Goal: Communication & Community: Answer question/provide support

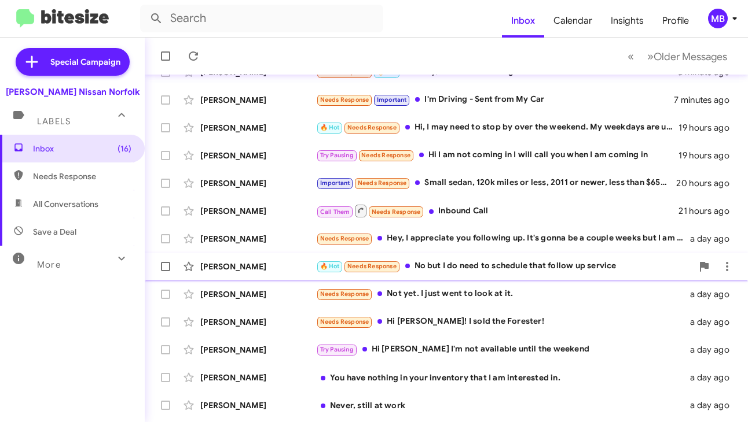
scroll to position [116, 0]
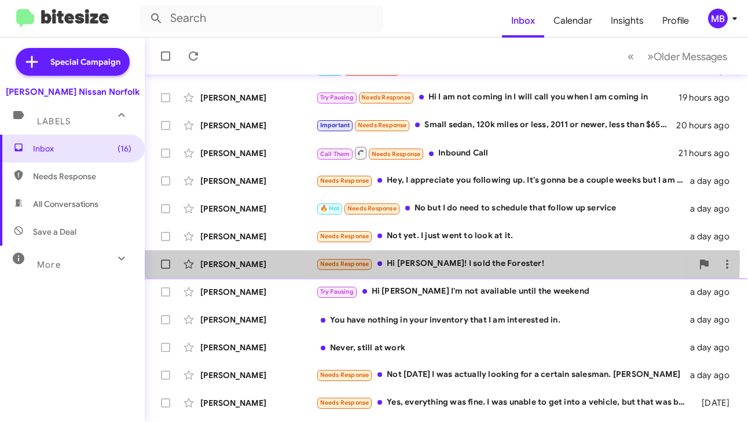
click at [345, 260] on small "Needs Response" at bounding box center [344, 264] width 54 height 11
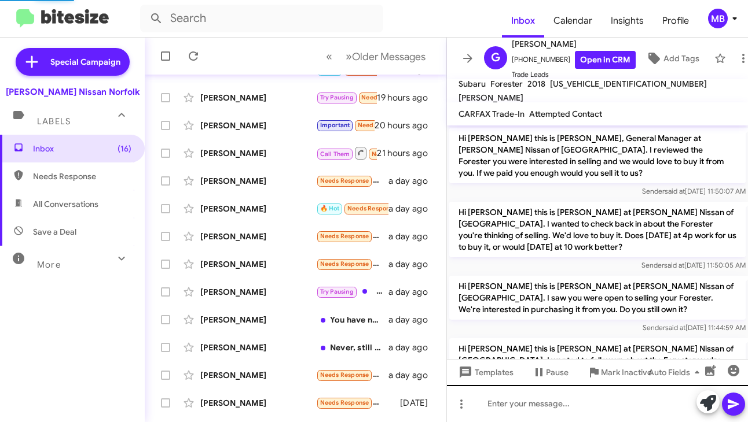
scroll to position [562, 0]
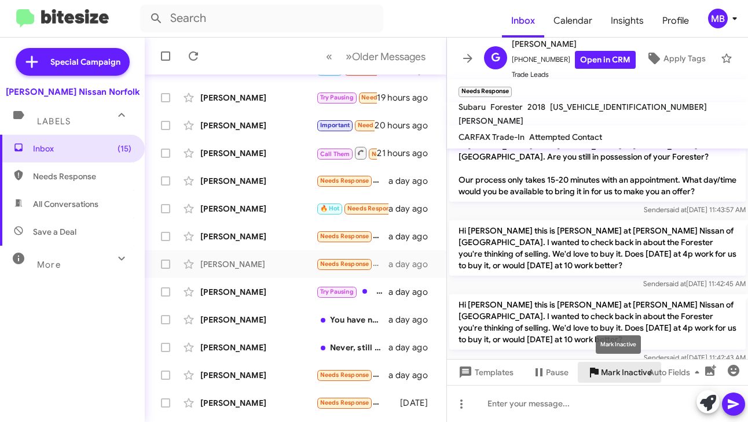
click at [615, 370] on span "Mark Inactive" at bounding box center [626, 372] width 51 height 21
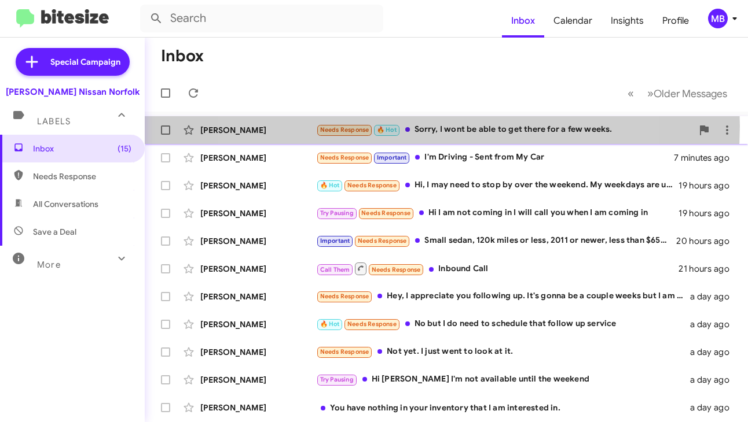
click at [405, 126] on div "Needs Response 🔥 Hot Sorry, I wont be able to get there for a few weeks." at bounding box center [504, 129] width 376 height 13
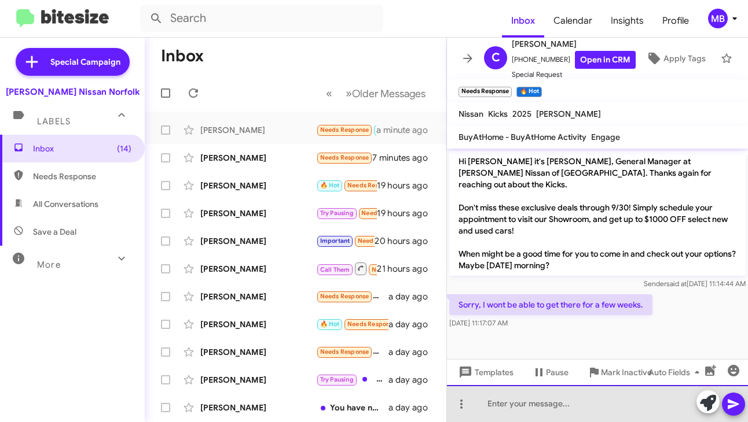
click at [535, 399] on div at bounding box center [597, 403] width 301 height 37
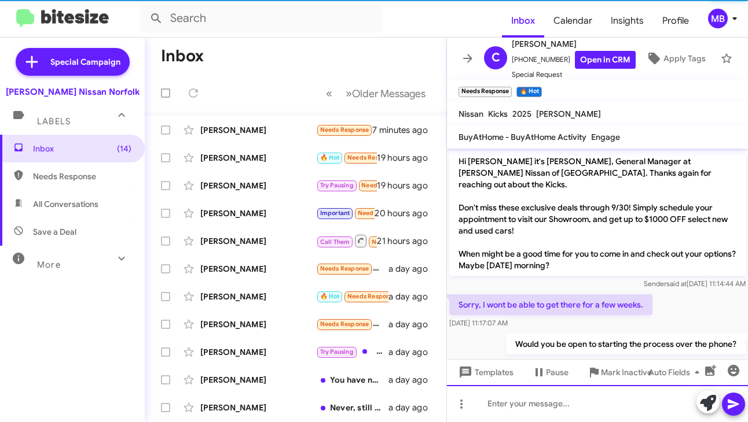
scroll to position [9, 0]
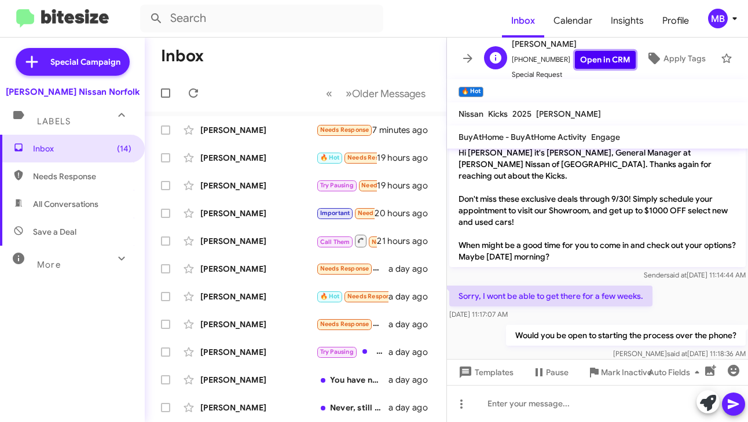
click at [592, 54] on link "Open in CRM" at bounding box center [605, 60] width 61 height 18
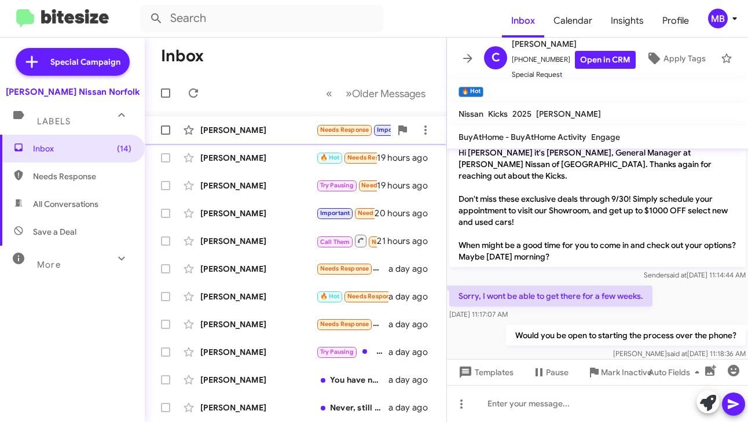
click at [289, 137] on div "[PERSON_NAME] Needs Response Important I'm Driving - Sent from My Car 8 minutes…" at bounding box center [295, 130] width 283 height 23
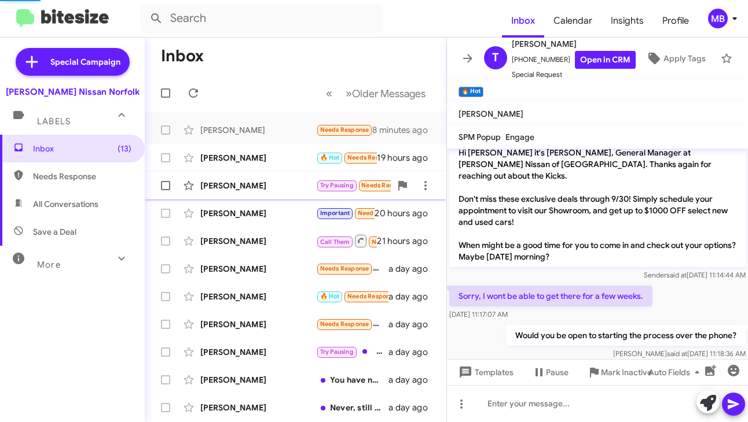
scroll to position [1113, 0]
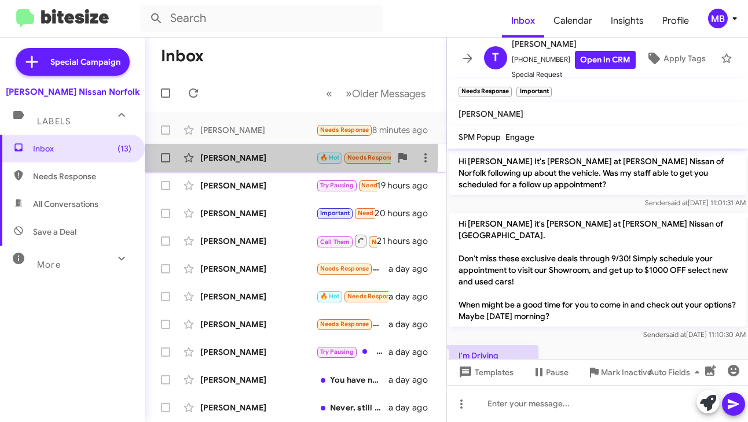
click at [287, 155] on div "[PERSON_NAME]" at bounding box center [258, 158] width 116 height 12
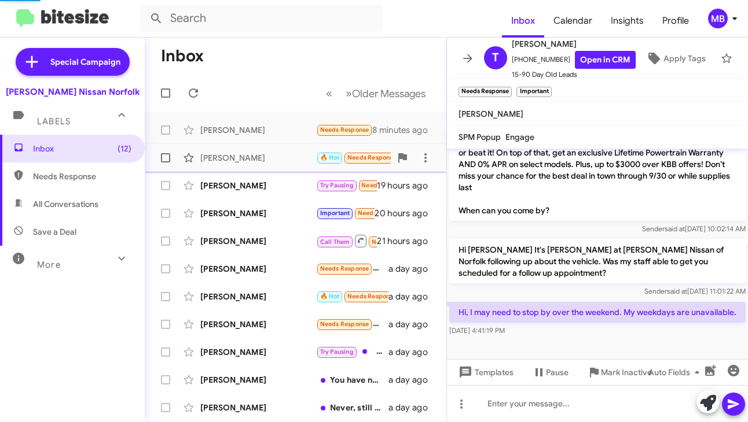
scroll to position [340, 0]
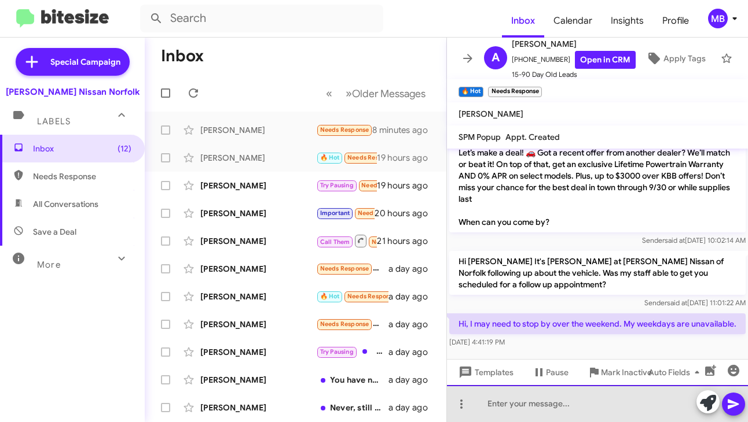
click at [529, 407] on div at bounding box center [597, 403] width 301 height 37
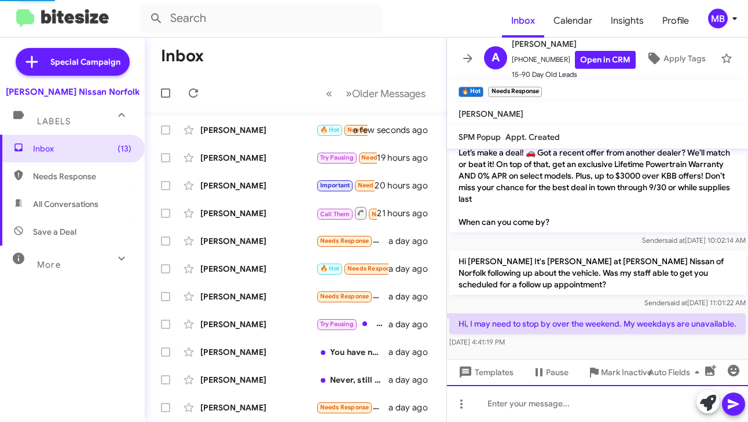
scroll to position [0, 0]
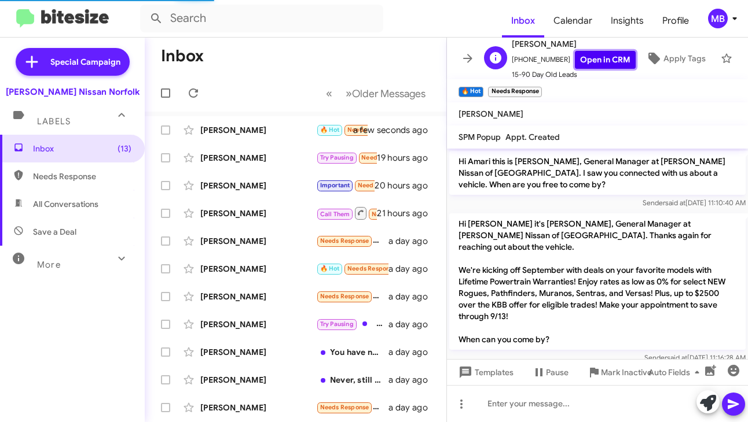
click at [588, 52] on link "Open in CRM" at bounding box center [605, 60] width 61 height 18
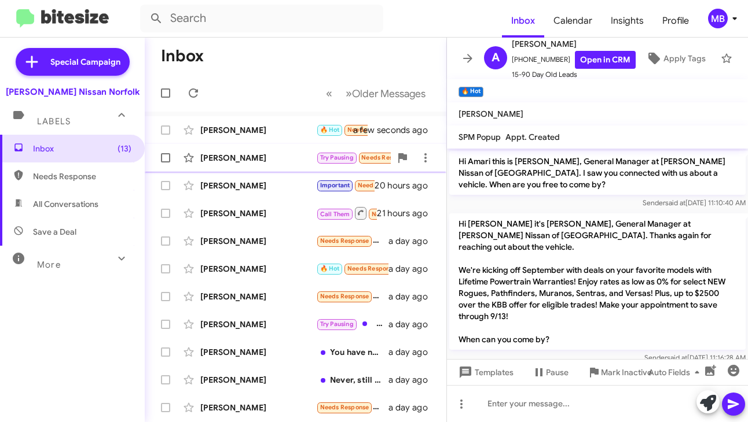
click at [305, 153] on div "[PERSON_NAME]" at bounding box center [258, 158] width 116 height 12
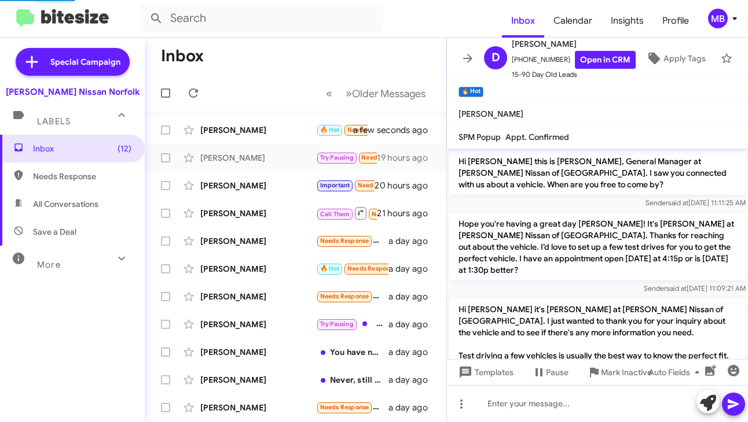
scroll to position [809, 0]
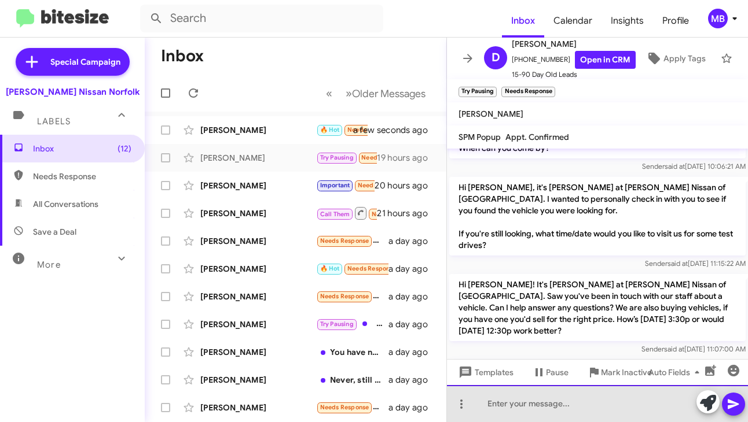
click at [516, 412] on div at bounding box center [597, 403] width 301 height 37
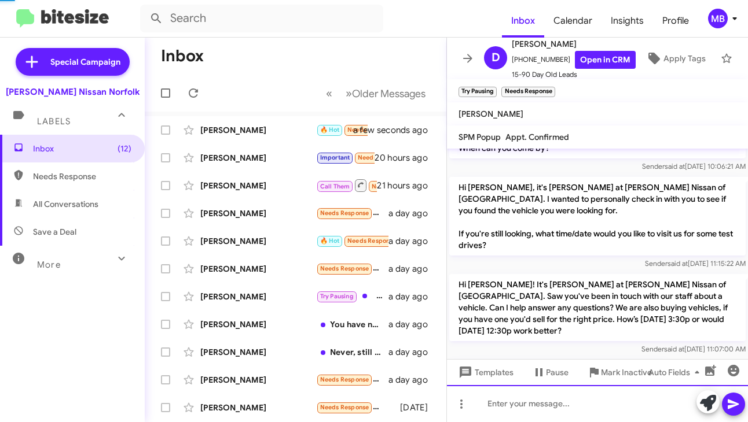
scroll to position [0, 0]
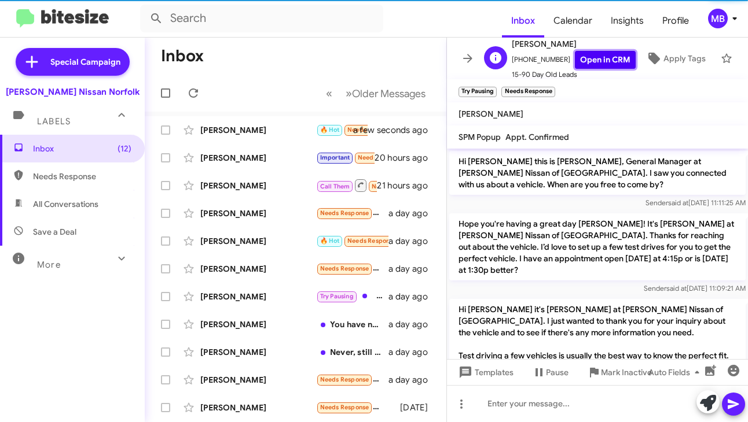
click at [587, 54] on link "Open in CRM" at bounding box center [605, 60] width 61 height 18
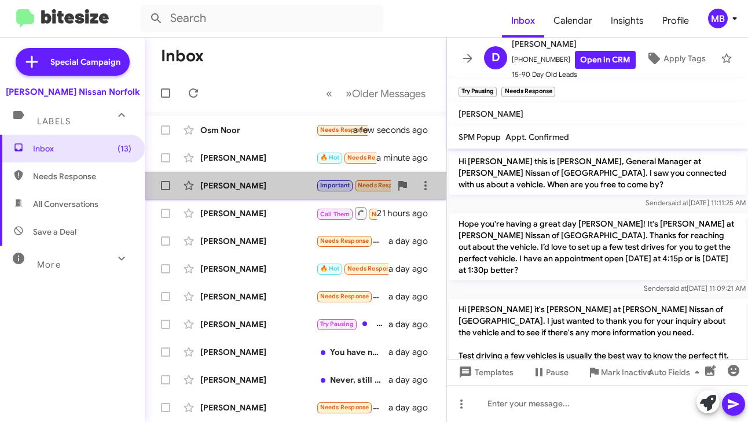
click at [301, 181] on div "[PERSON_NAME]" at bounding box center [258, 186] width 116 height 12
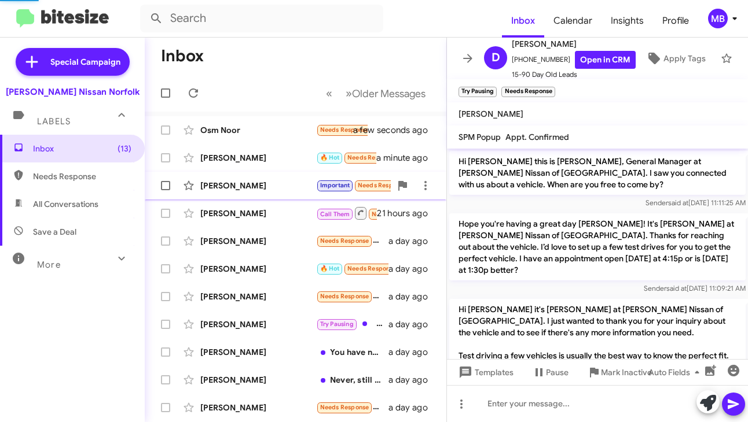
scroll to position [866, 0]
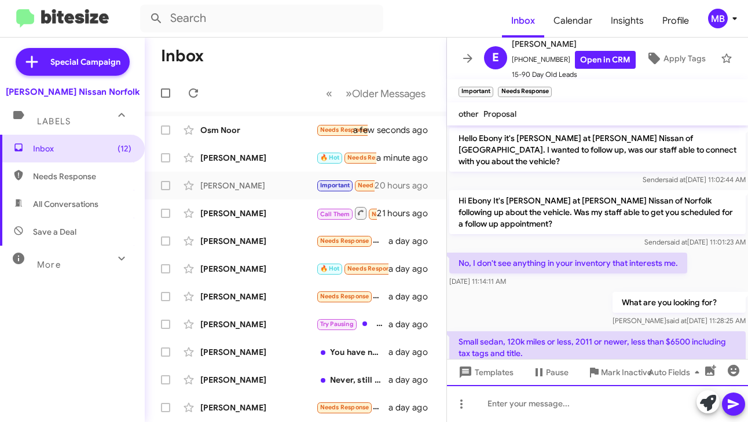
click at [533, 397] on div at bounding box center [597, 403] width 301 height 37
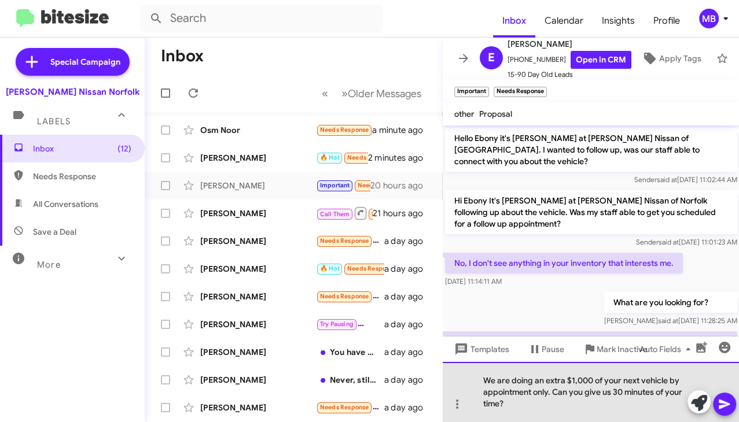
click at [494, 386] on div "We are doing an extra $1,000 of your next vehicle by appointment only. Can you …" at bounding box center [591, 392] width 297 height 60
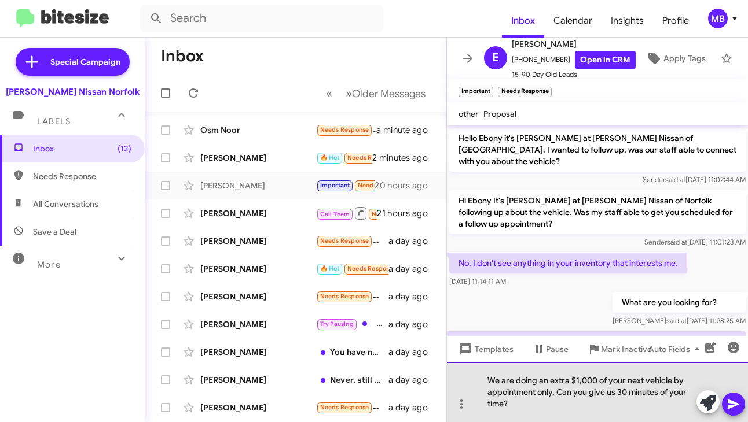
click at [551, 390] on div "We are doing an extra $1,000 of your next vehicle by appointment only. Can you …" at bounding box center [597, 392] width 301 height 60
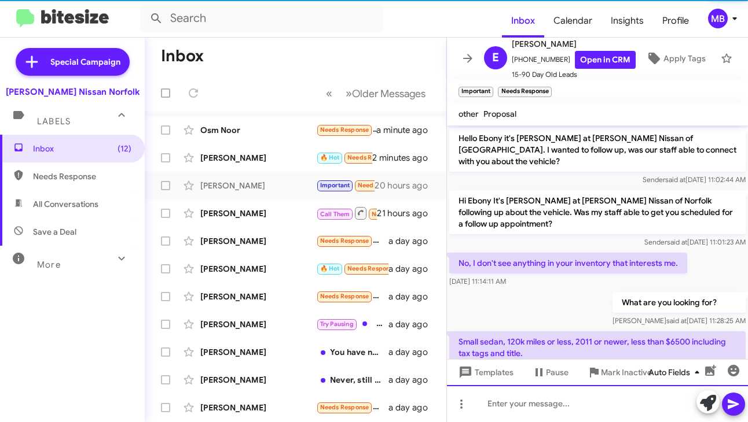
scroll to position [0, 0]
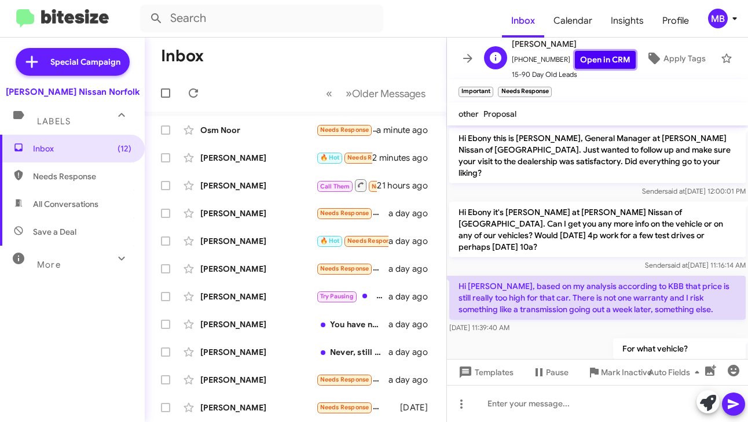
click at [602, 54] on link "Open in CRM" at bounding box center [605, 60] width 61 height 18
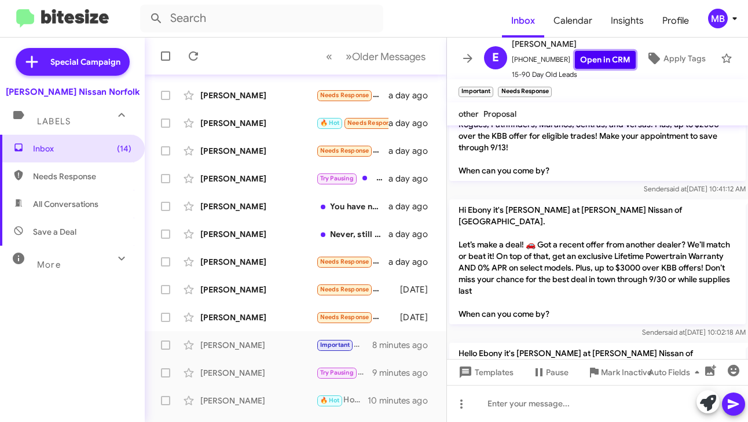
scroll to position [752, 0]
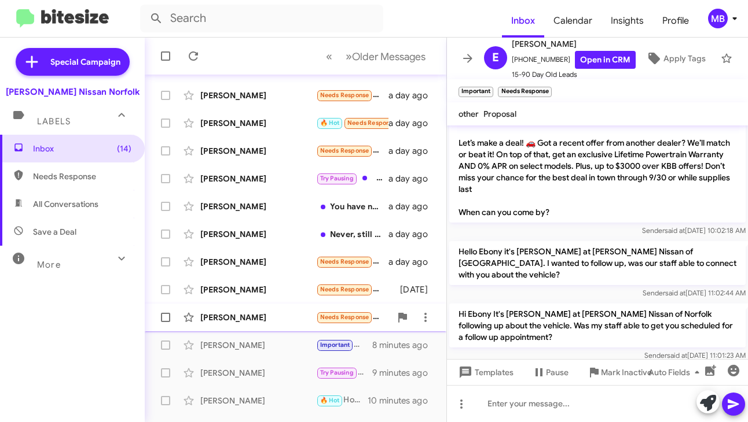
click at [285, 319] on div "[PERSON_NAME]" at bounding box center [258, 318] width 116 height 12
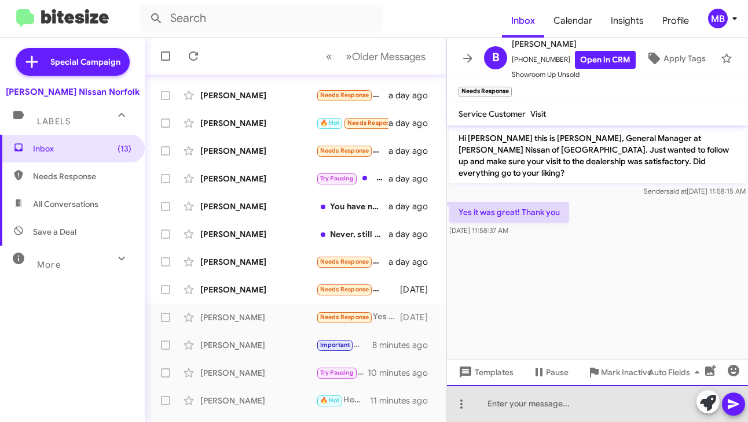
click at [487, 403] on div at bounding box center [597, 403] width 301 height 37
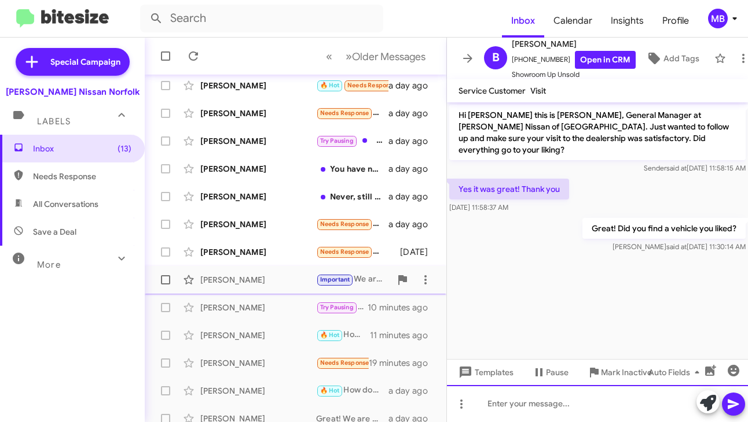
scroll to position [231, 0]
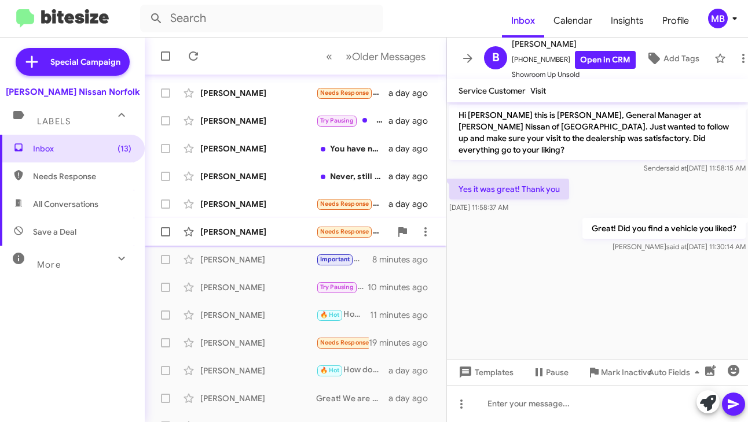
click at [230, 241] on div "[PERSON_NAME] Needs Response Yes, everything was fine. I was unable to get into…" at bounding box center [295, 231] width 283 height 23
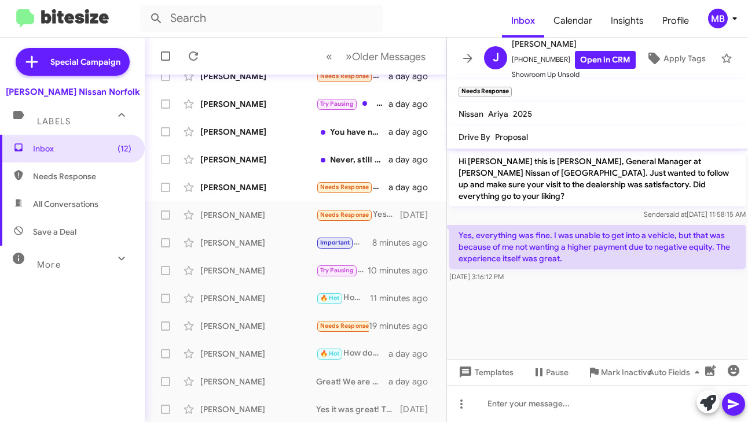
scroll to position [249, 0]
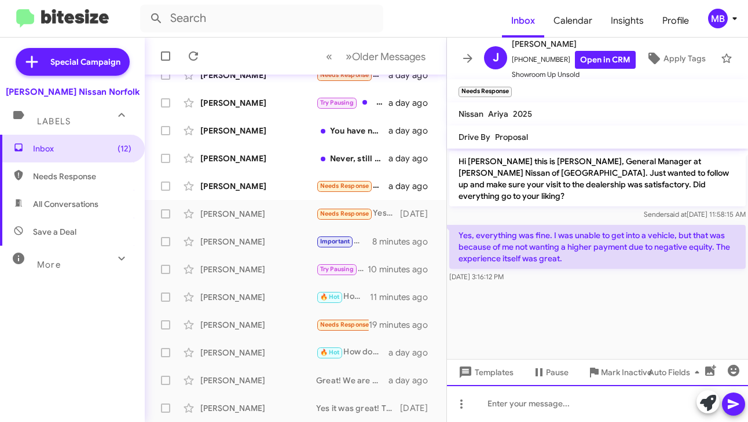
click at [518, 398] on div at bounding box center [597, 403] width 301 height 37
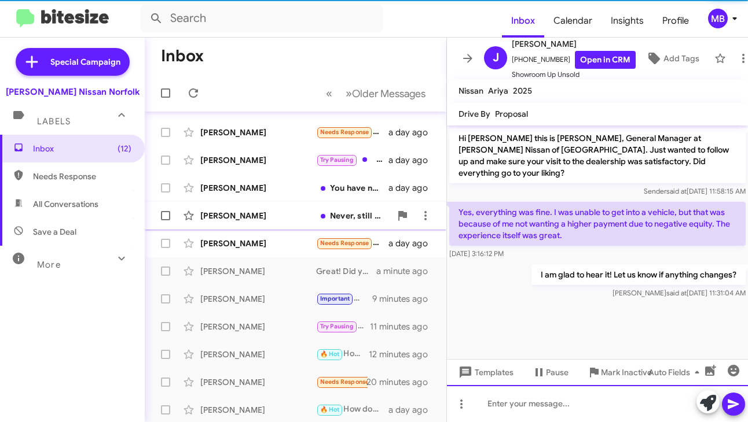
scroll to position [192, 0]
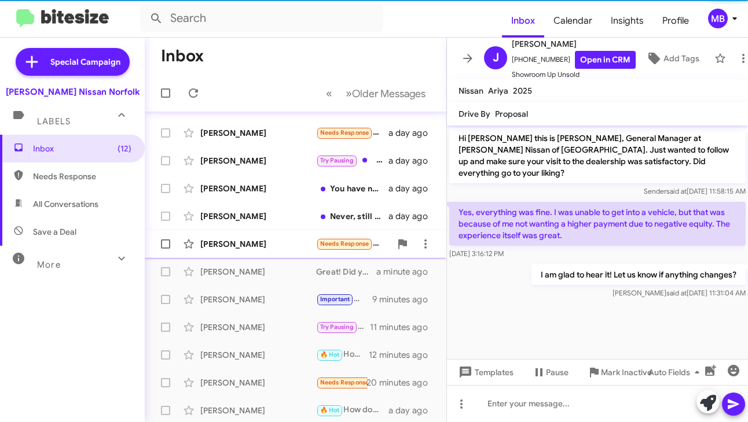
click at [259, 246] on div "[PERSON_NAME]" at bounding box center [258, 244] width 116 height 12
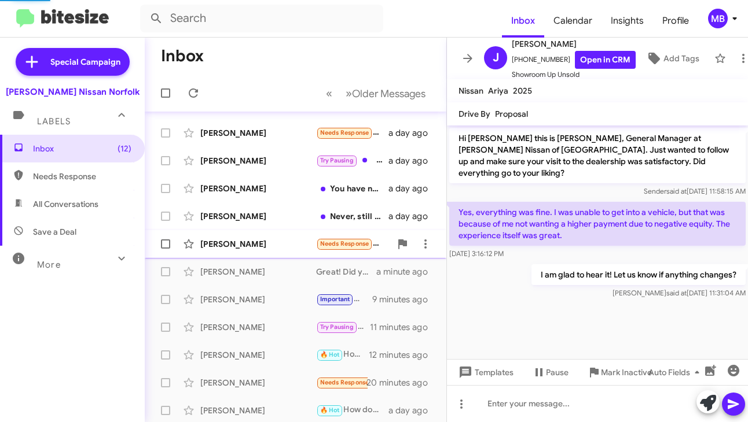
scroll to position [412, 0]
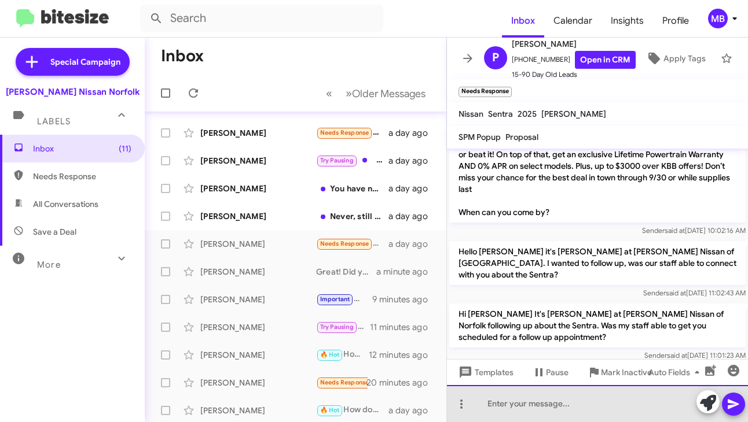
click at [583, 401] on div at bounding box center [597, 403] width 301 height 37
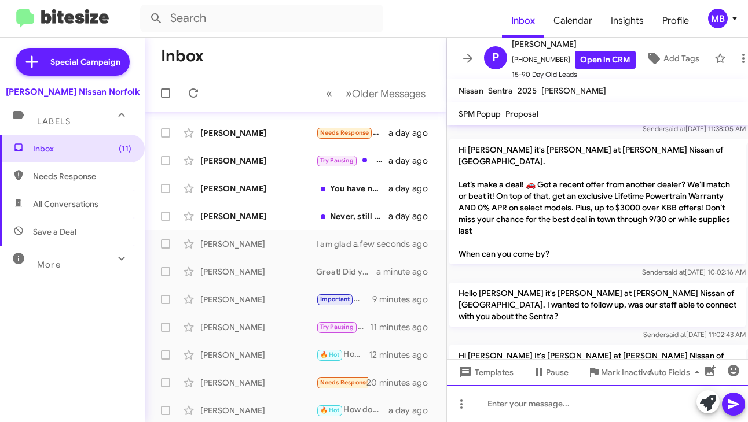
scroll to position [466, 0]
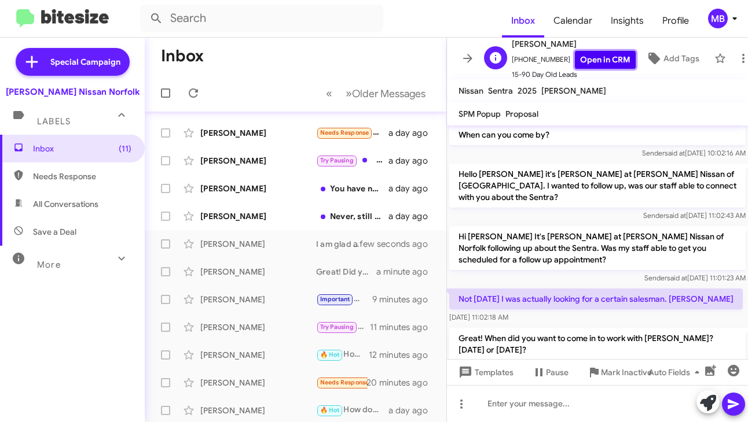
click at [595, 52] on link "Open in CRM" at bounding box center [605, 60] width 61 height 18
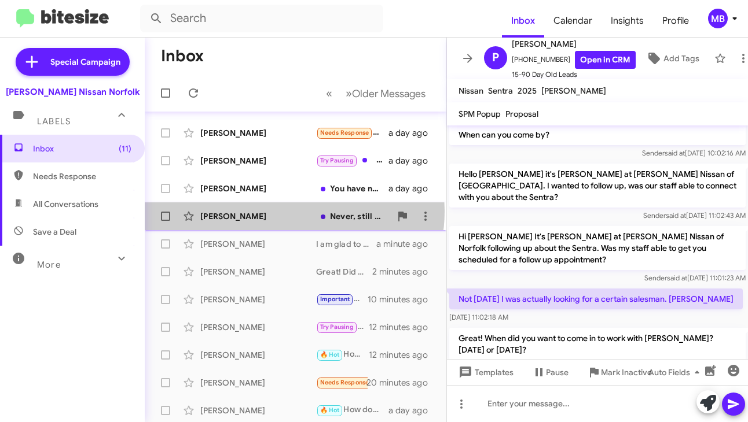
click at [294, 212] on div "[PERSON_NAME]" at bounding box center [258, 217] width 116 height 12
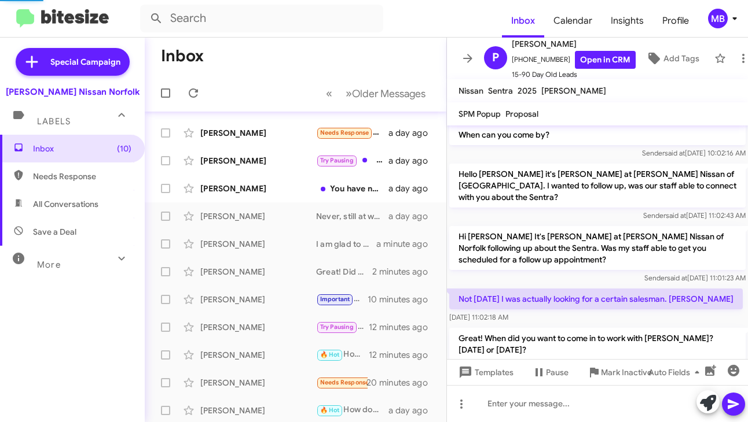
scroll to position [332, 0]
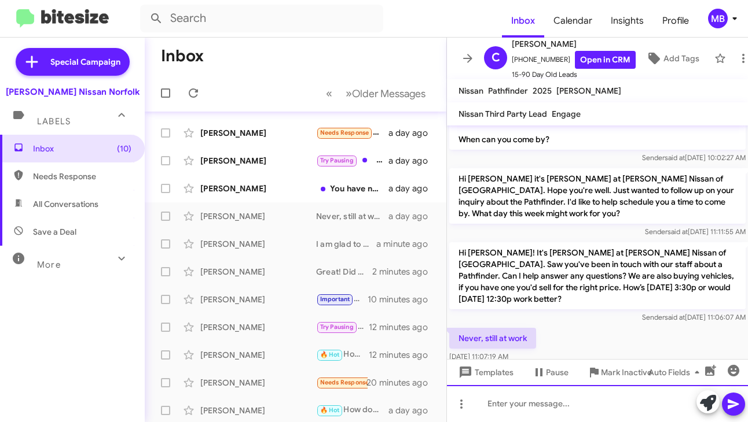
click at [516, 397] on div at bounding box center [597, 403] width 301 height 37
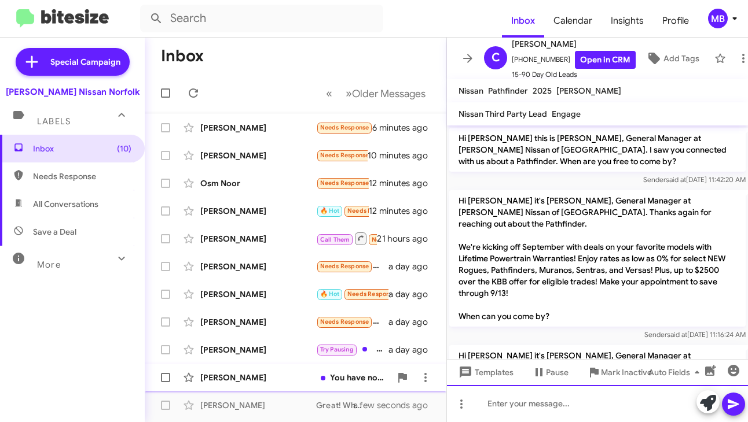
scroll to position [0, 0]
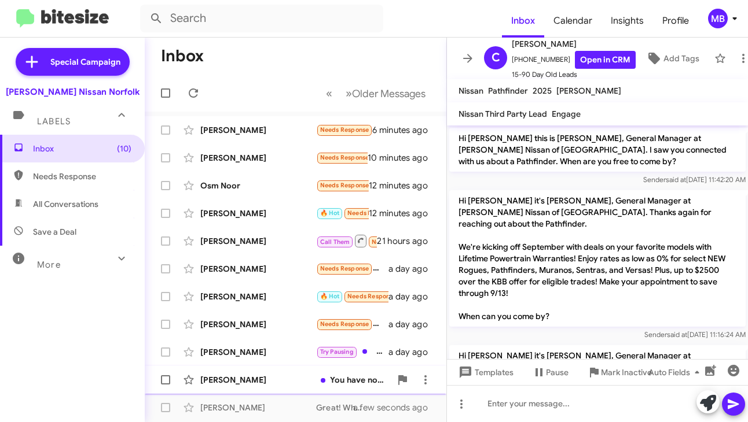
click at [294, 380] on div "[PERSON_NAME]" at bounding box center [258, 380] width 116 height 12
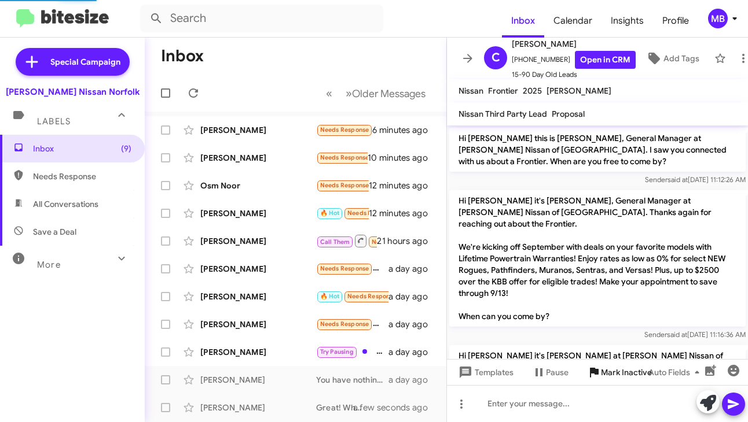
scroll to position [421, 0]
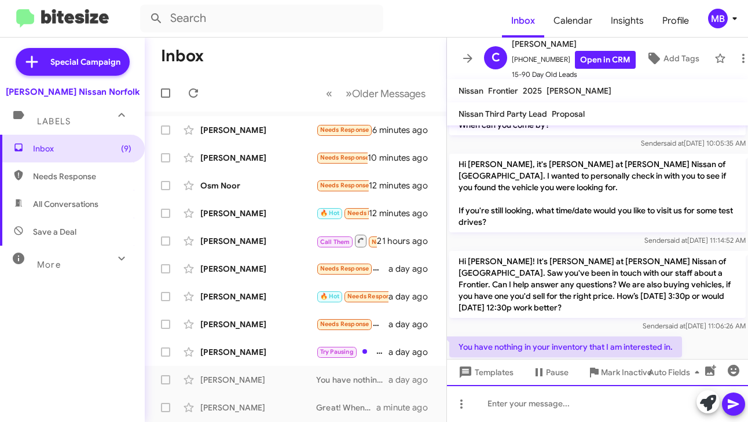
click at [553, 413] on div at bounding box center [597, 403] width 301 height 37
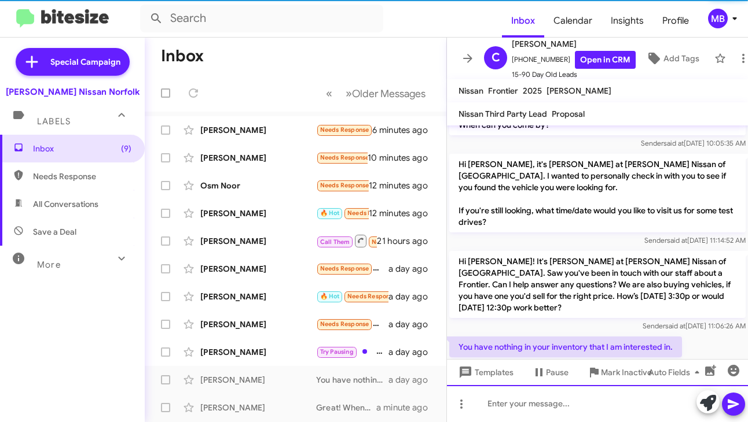
scroll to position [0, 0]
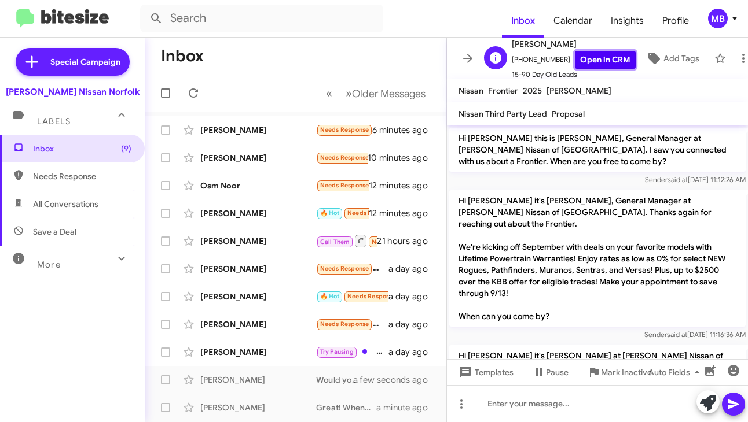
click at [598, 54] on link "Open in CRM" at bounding box center [605, 60] width 61 height 18
click at [317, 356] on span "Try Pausing" at bounding box center [337, 351] width 42 height 10
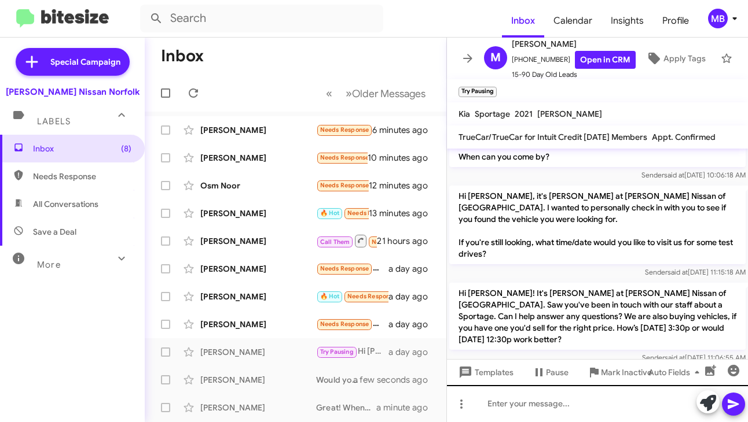
scroll to position [798, 0]
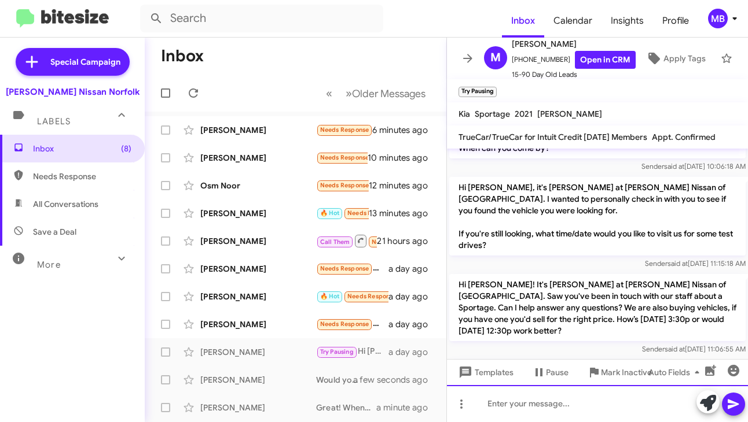
click at [548, 399] on div at bounding box center [597, 403] width 301 height 37
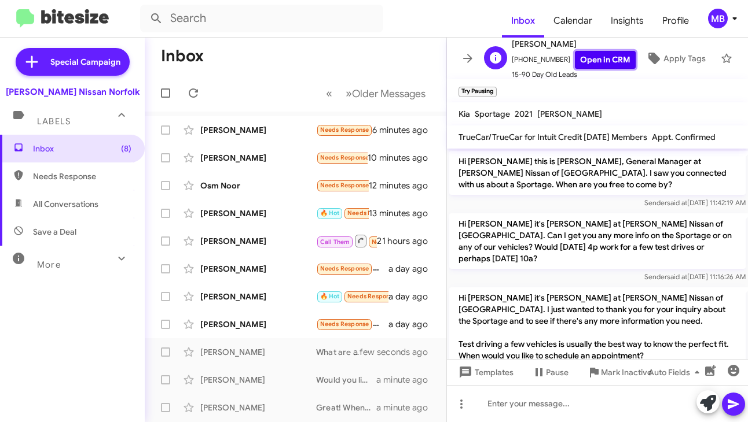
click at [597, 51] on link "Open in CRM" at bounding box center [605, 60] width 61 height 18
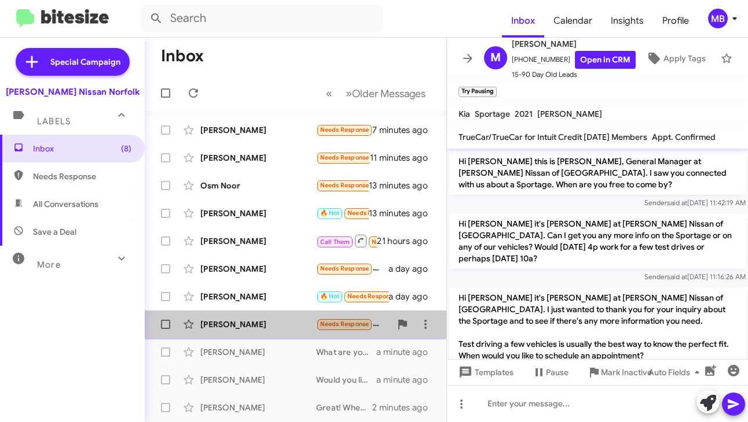
click at [297, 329] on div "[PERSON_NAME]" at bounding box center [258, 325] width 116 height 12
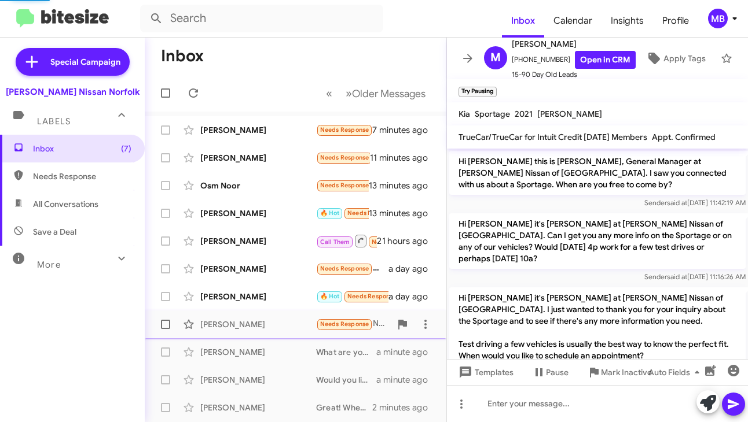
scroll to position [228, 0]
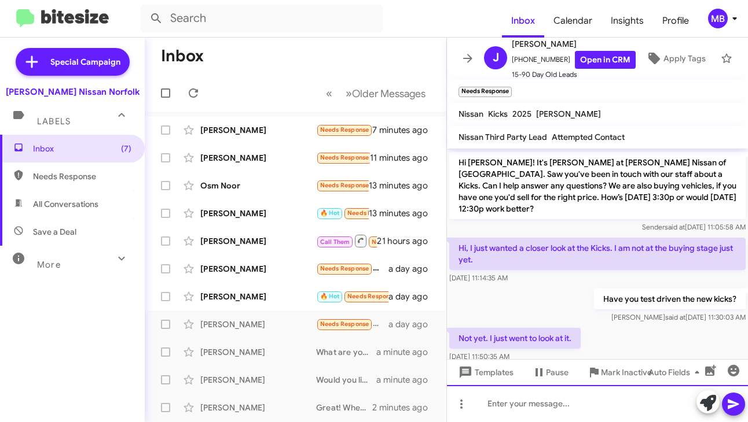
click at [523, 403] on div at bounding box center [597, 403] width 301 height 37
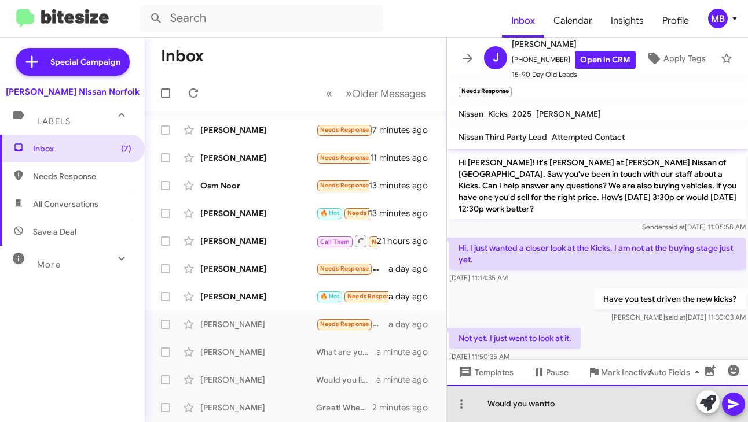
click at [546, 402] on div "Would you wantto" at bounding box center [597, 403] width 301 height 37
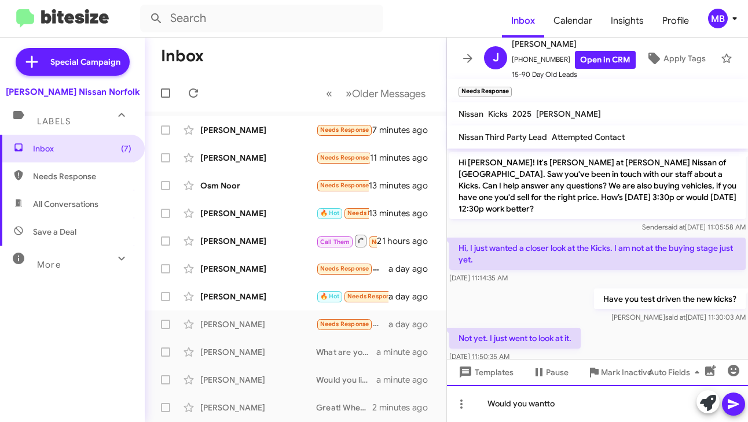
click at [0, 0] on lt-em "want to" at bounding box center [0, 0] width 0 height 0
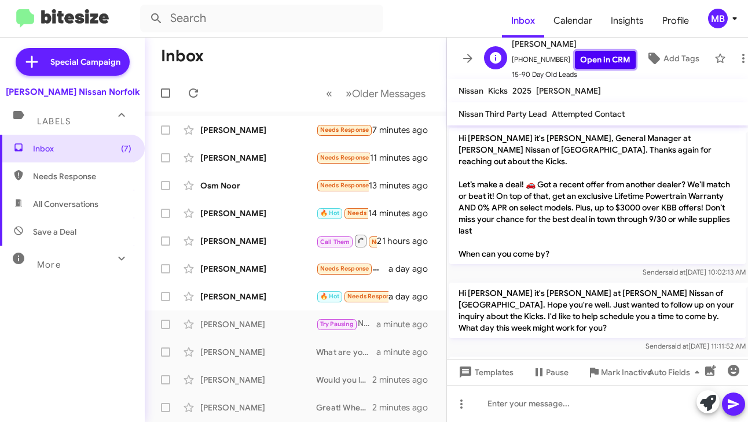
click at [575, 58] on link "Open in CRM" at bounding box center [605, 60] width 61 height 18
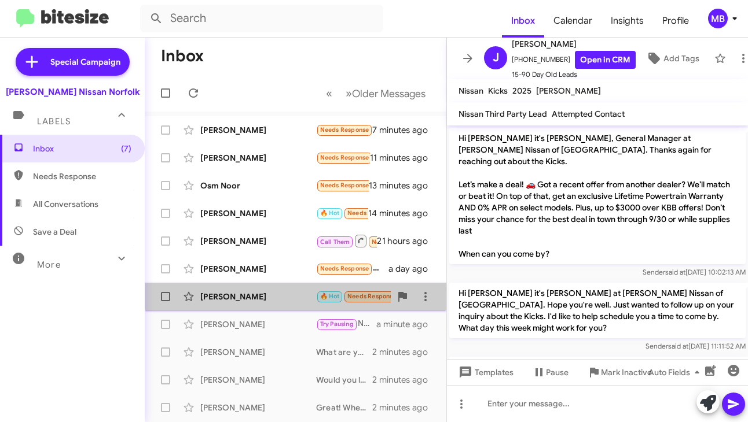
click at [311, 290] on div "[PERSON_NAME] 🔥 Hot Needs Response No but I do need to schedule that follow up …" at bounding box center [295, 296] width 283 height 23
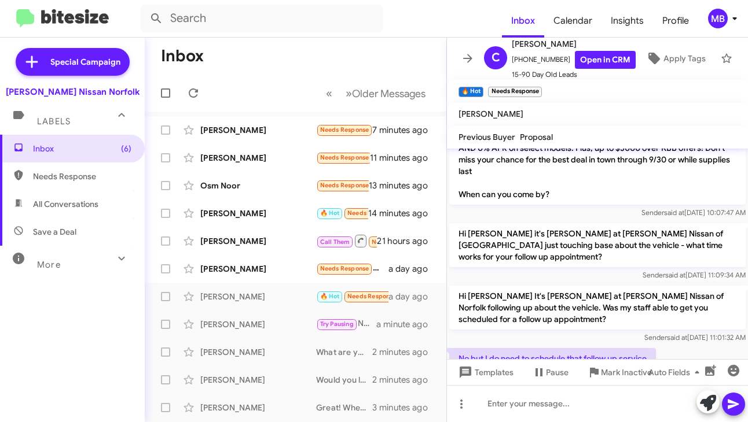
scroll to position [340, 0]
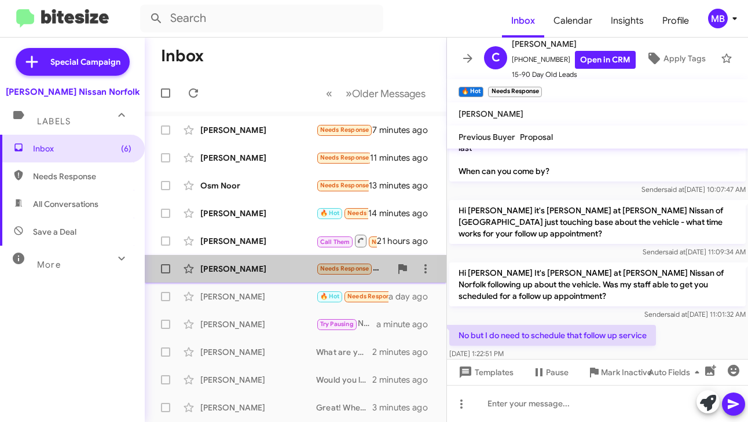
click at [317, 282] on span "[PERSON_NAME] Needs Response Hey, I appreciate you following up. It's gonna be …" at bounding box center [295, 269] width 301 height 28
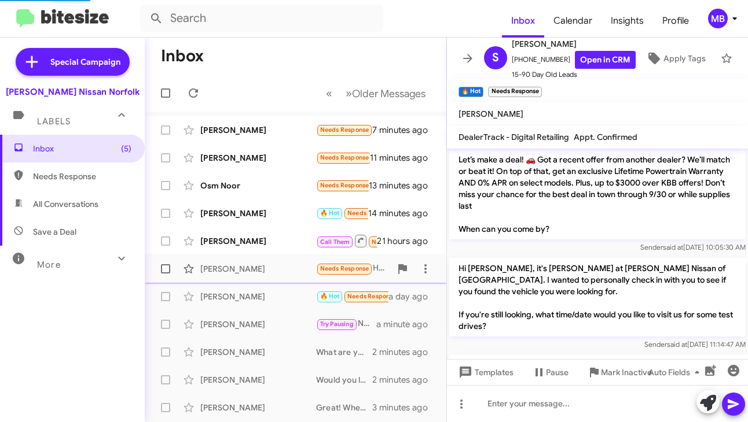
scroll to position [490, 0]
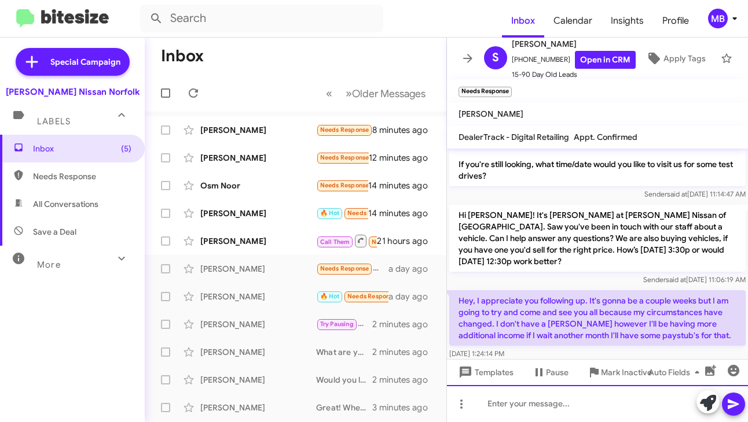
click at [516, 404] on div at bounding box center [597, 403] width 301 height 37
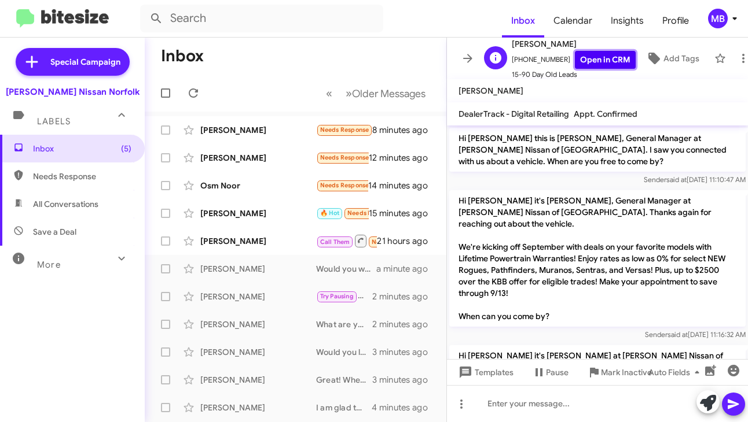
click at [590, 59] on link "Open in CRM" at bounding box center [605, 60] width 61 height 18
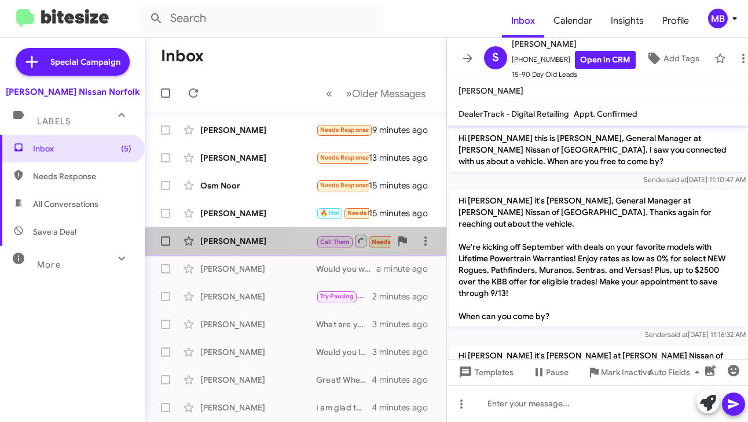
click at [319, 240] on small "Call Them" at bounding box center [334, 242] width 35 height 11
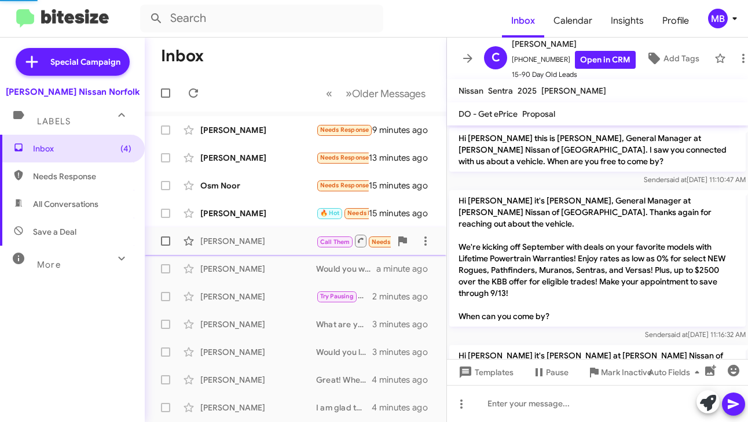
scroll to position [456, 0]
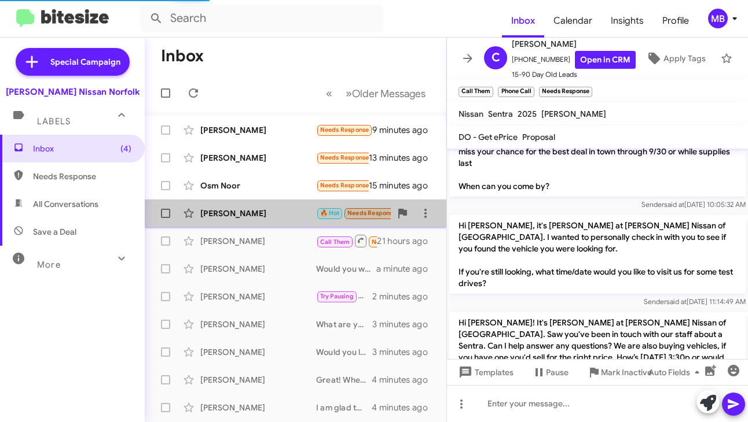
click at [303, 208] on div "[PERSON_NAME]" at bounding box center [258, 214] width 116 height 12
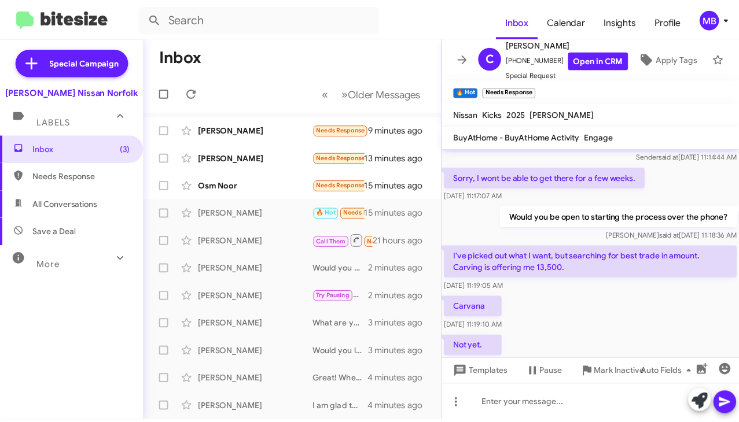
scroll to position [147, 0]
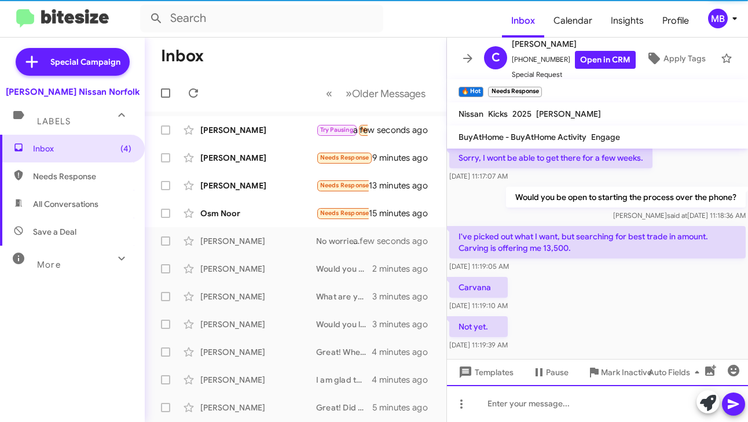
click at [535, 399] on div at bounding box center [597, 403] width 301 height 37
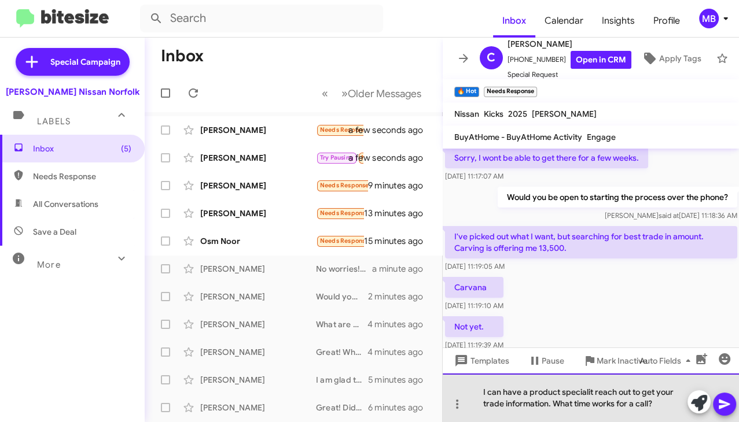
click at [572, 392] on div "I can have a product specialit reach out to get your trade information. What ti…" at bounding box center [591, 398] width 297 height 49
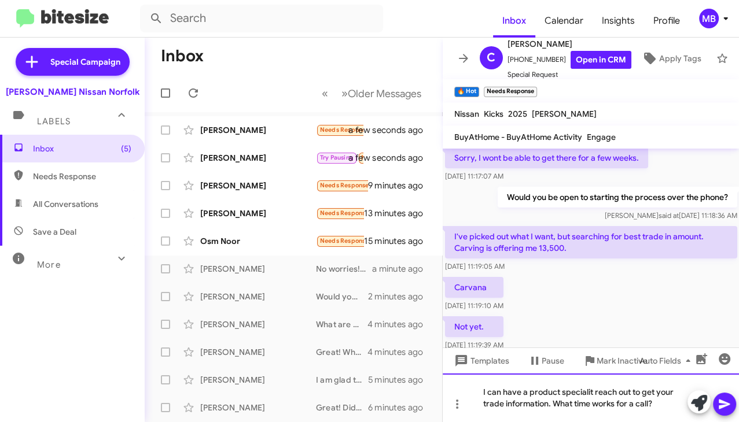
click at [0, 0] on lt-span "speciali s t" at bounding box center [0, 0] width 0 height 0
click at [630, 396] on mat-tooltip-component "Mark Inactive" at bounding box center [613, 388] width 61 height 35
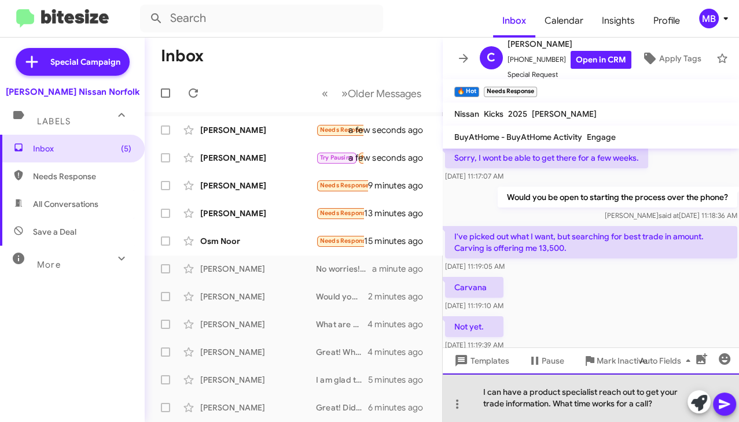
click at [573, 407] on div "I can have a product specialist reach out to get your trade information. What t…" at bounding box center [591, 398] width 297 height 49
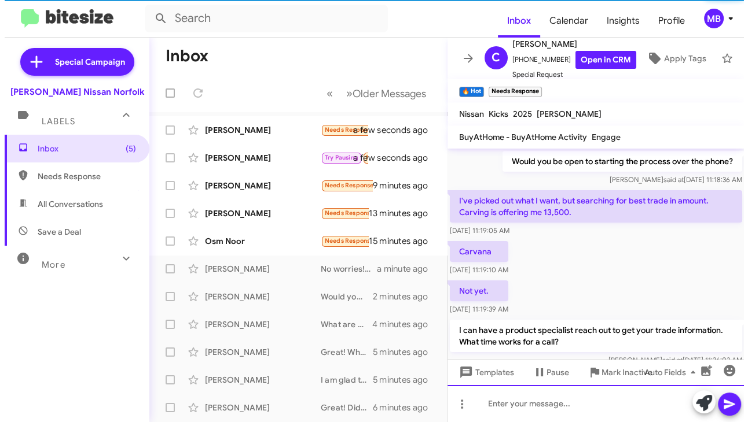
scroll to position [201, 0]
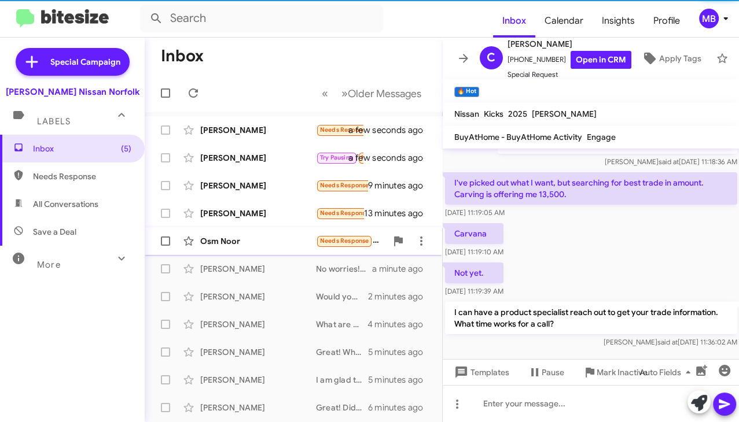
click at [281, 234] on div "Osm Noor Needs Response Do you have Nissan frontier pro4x - 2025 green color wi…" at bounding box center [293, 241] width 279 height 23
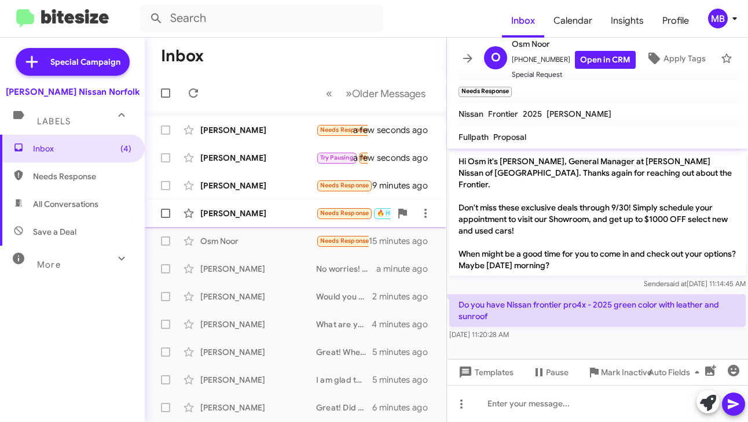
click at [283, 208] on div "[PERSON_NAME]" at bounding box center [258, 214] width 116 height 12
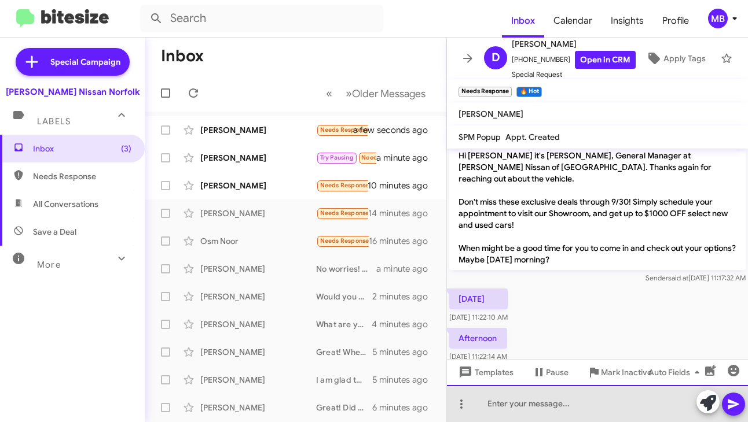
click at [528, 410] on div at bounding box center [597, 403] width 301 height 37
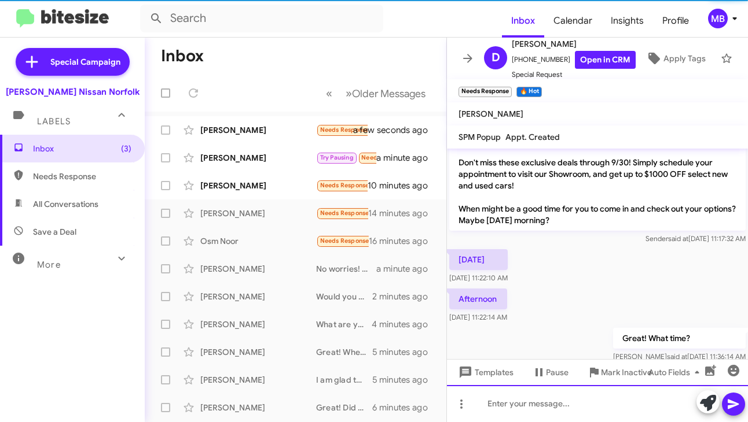
scroll to position [363, 0]
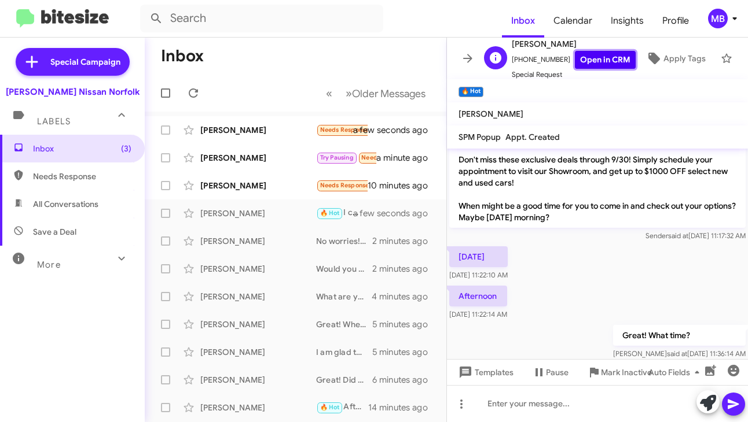
click at [575, 58] on link "Open in CRM" at bounding box center [605, 60] width 61 height 18
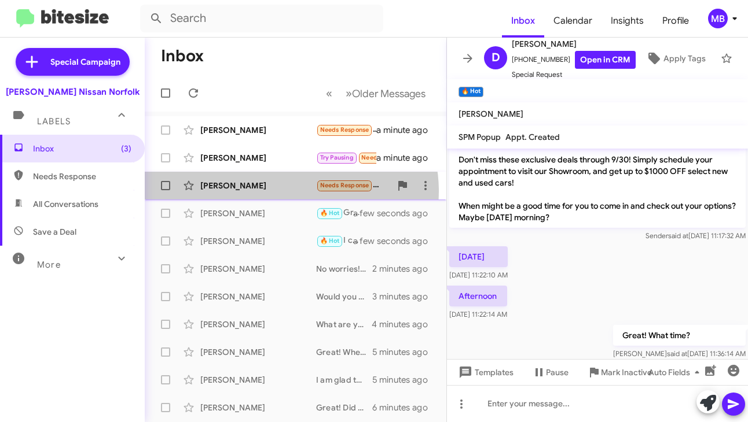
click at [287, 192] on div "[PERSON_NAME] Needs Response I owe too much on my car, credit score is low 10 m…" at bounding box center [295, 185] width 283 height 23
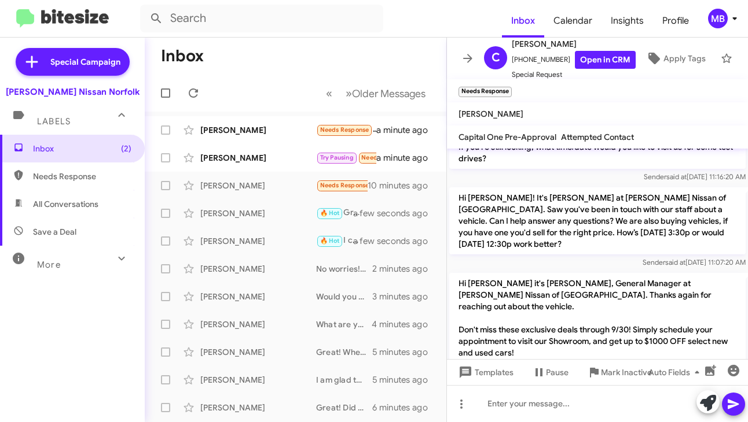
scroll to position [1175, 0]
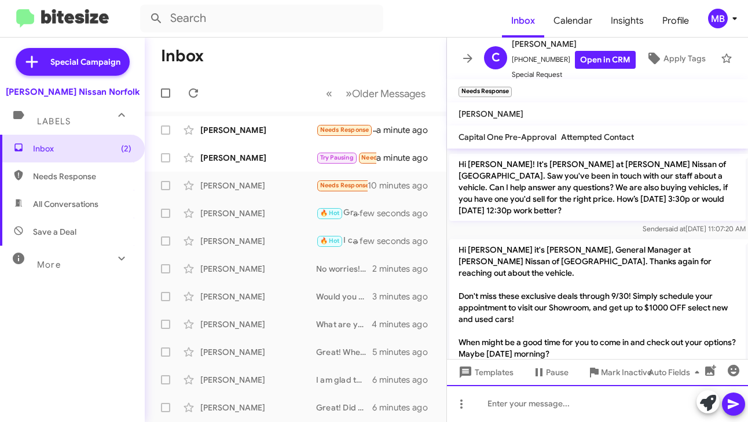
click at [505, 403] on div at bounding box center [597, 403] width 301 height 37
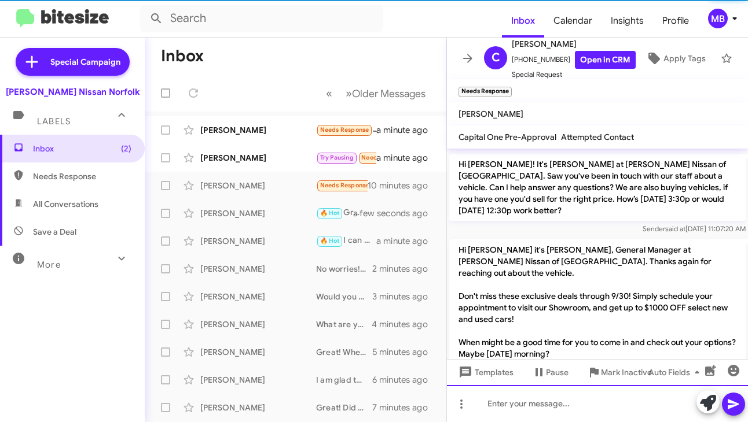
scroll to position [0, 0]
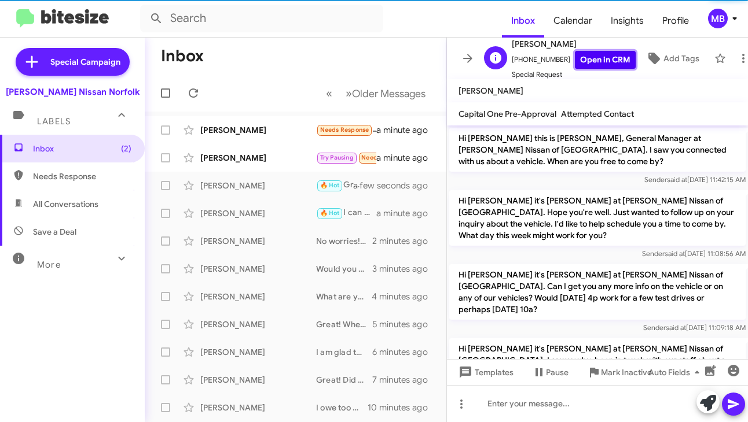
click at [597, 60] on link "Open in CRM" at bounding box center [605, 60] width 61 height 18
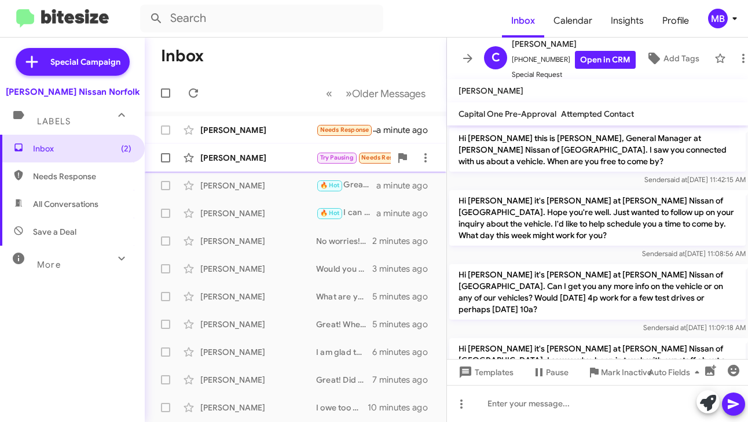
click at [356, 150] on div "[PERSON_NAME] Try Pausing Needs Response 🔥 Hot By 1 2 minutes ago" at bounding box center [295, 157] width 283 height 23
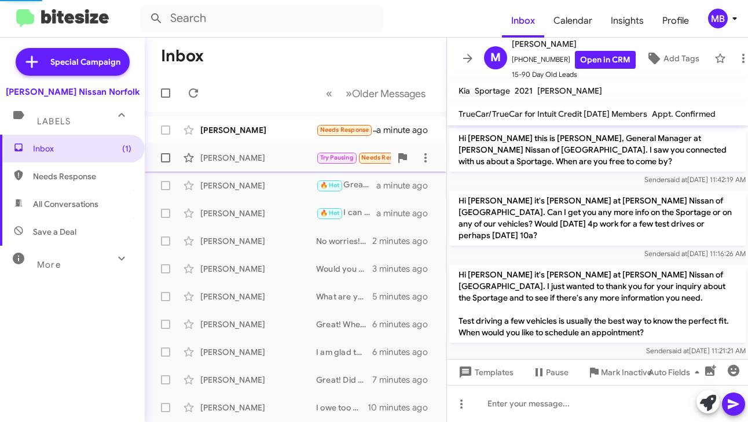
scroll to position [859, 0]
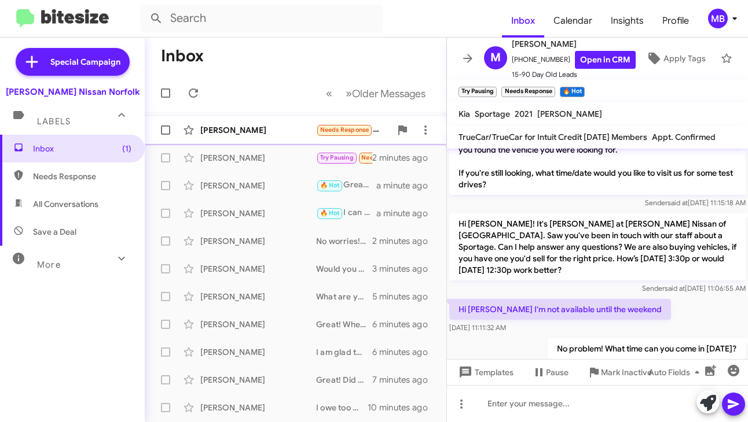
click at [277, 131] on div "[PERSON_NAME]" at bounding box center [258, 130] width 116 height 12
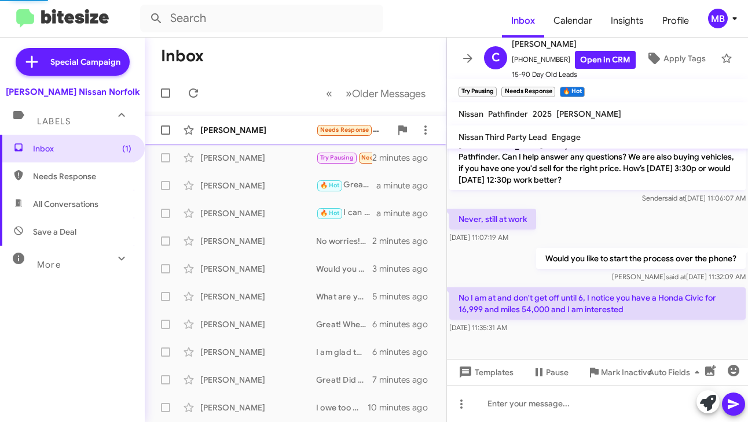
scroll to position [451, 0]
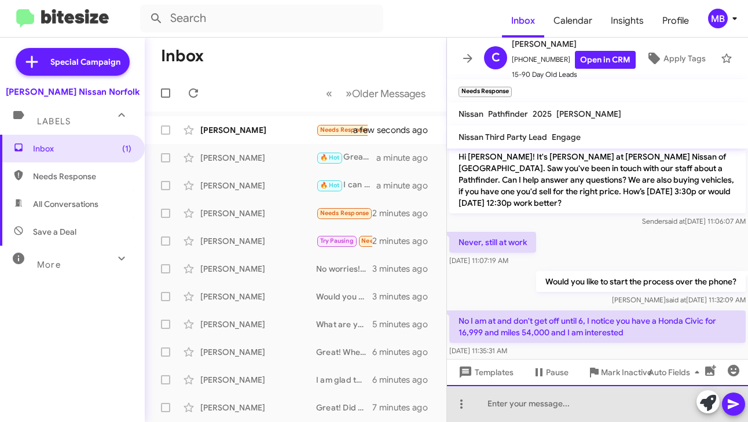
click at [526, 405] on div at bounding box center [597, 403] width 301 height 37
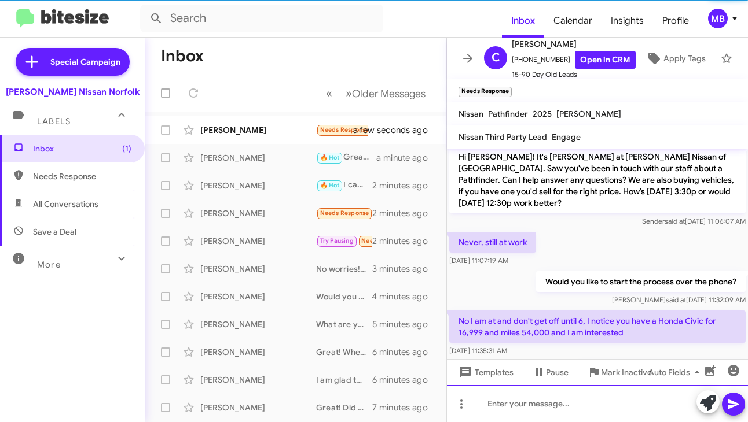
scroll to position [0, 0]
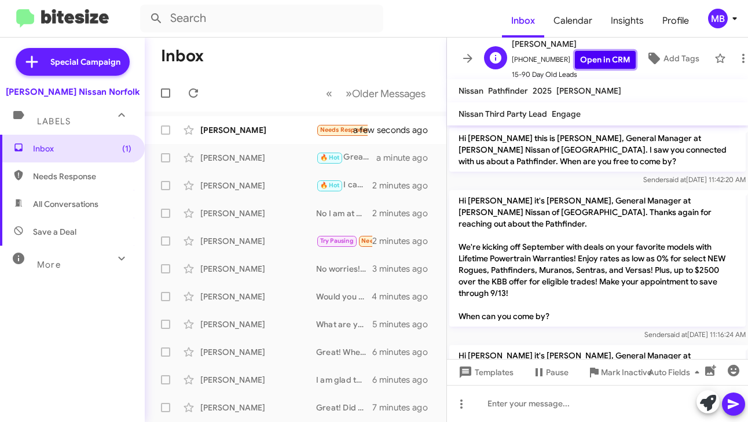
click at [577, 53] on link "Open in CRM" at bounding box center [605, 60] width 61 height 18
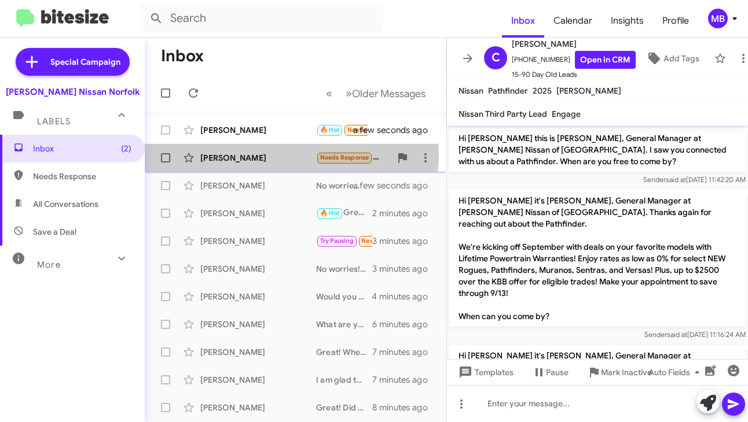
click at [285, 153] on div "[PERSON_NAME]" at bounding box center [258, 158] width 116 height 12
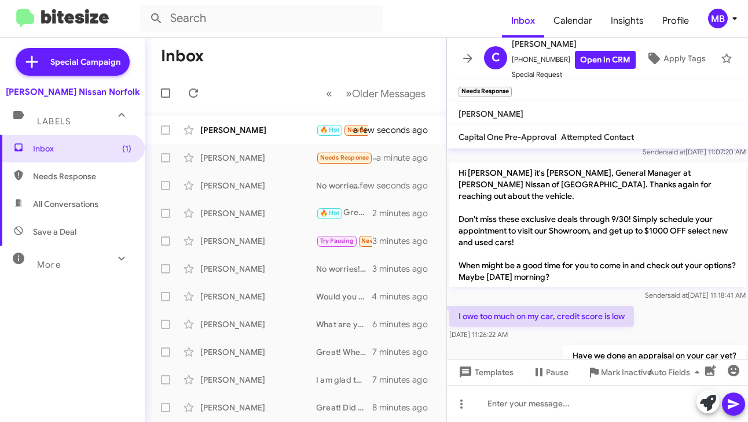
scroll to position [1259, 0]
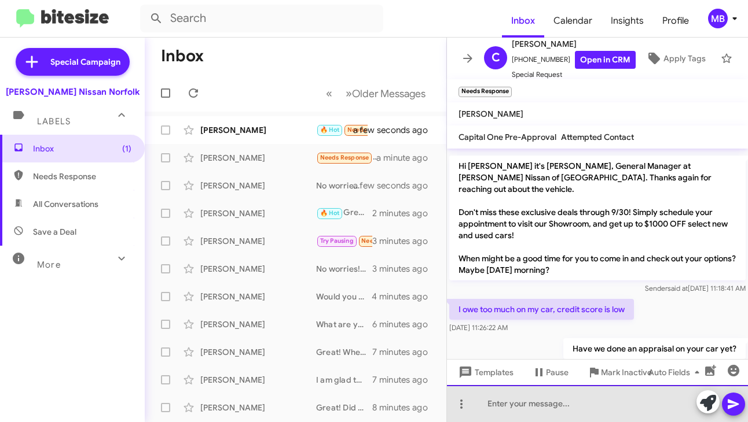
click at [569, 410] on div at bounding box center [597, 403] width 301 height 37
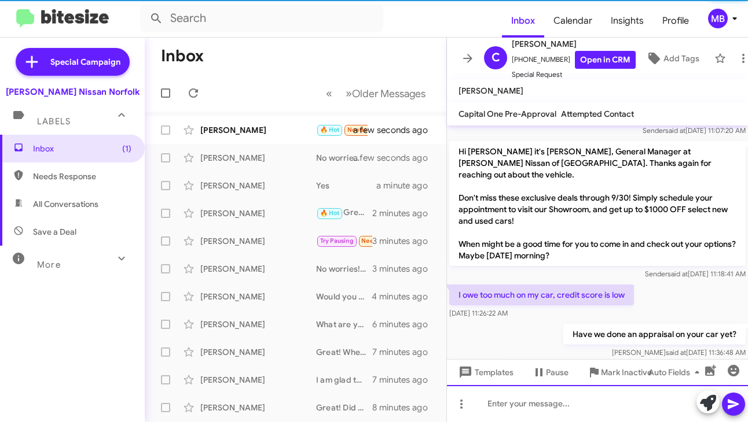
scroll to position [1279, 0]
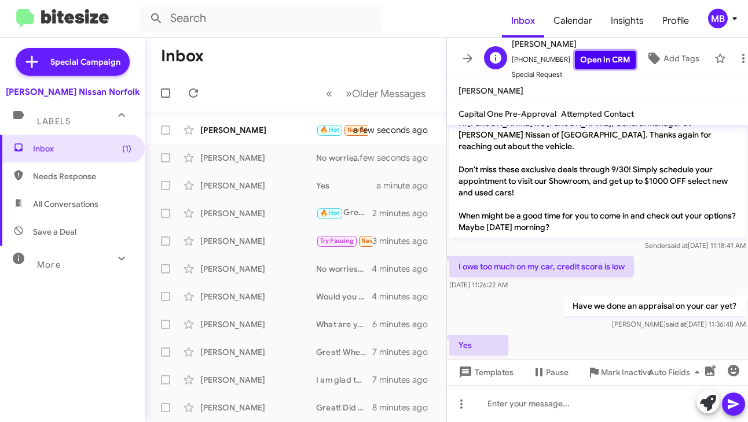
click at [586, 52] on link "Open in CRM" at bounding box center [605, 60] width 61 height 18
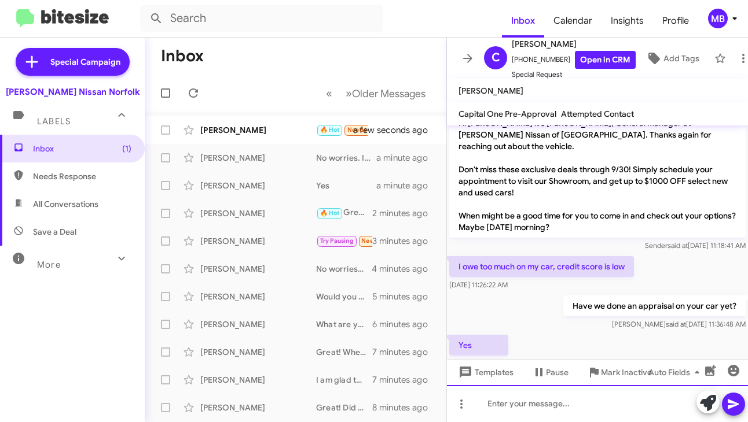
click at [553, 397] on div at bounding box center [597, 403] width 301 height 37
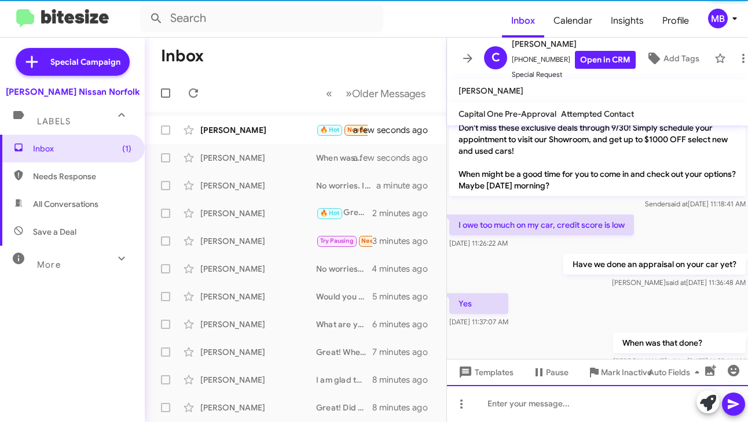
scroll to position [1321, 0]
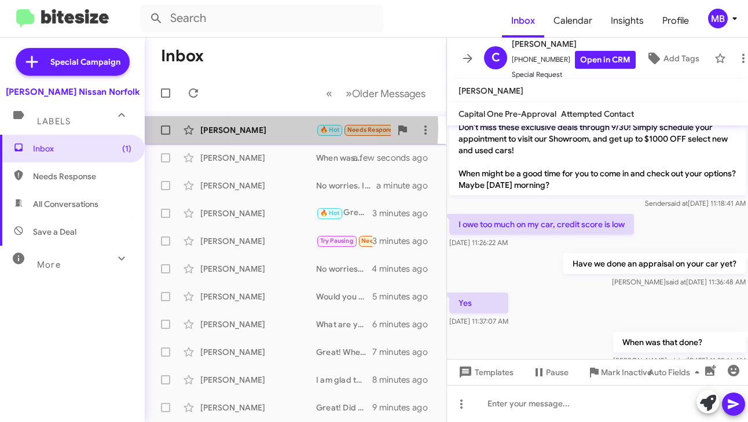
click at [260, 128] on div "[PERSON_NAME]" at bounding box center [258, 130] width 116 height 12
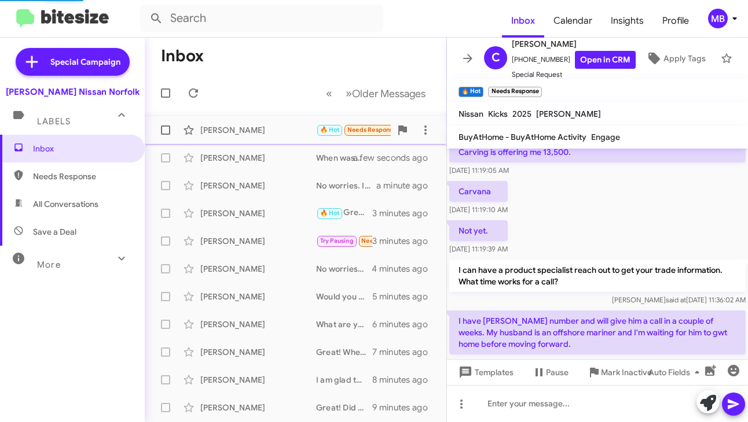
scroll to position [266, 0]
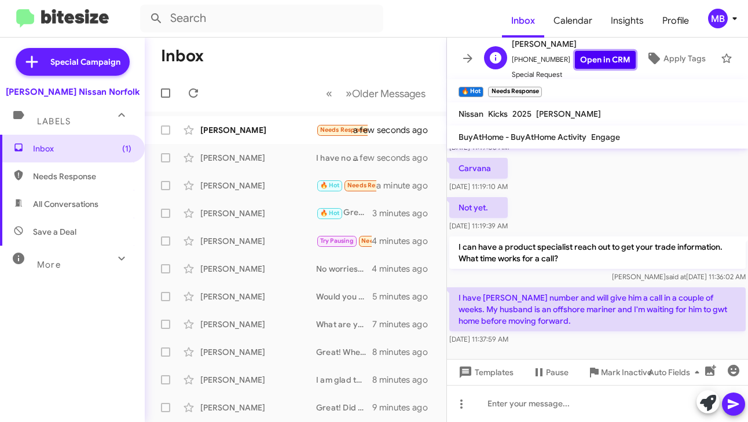
click at [577, 57] on link "Open in CRM" at bounding box center [605, 60] width 61 height 18
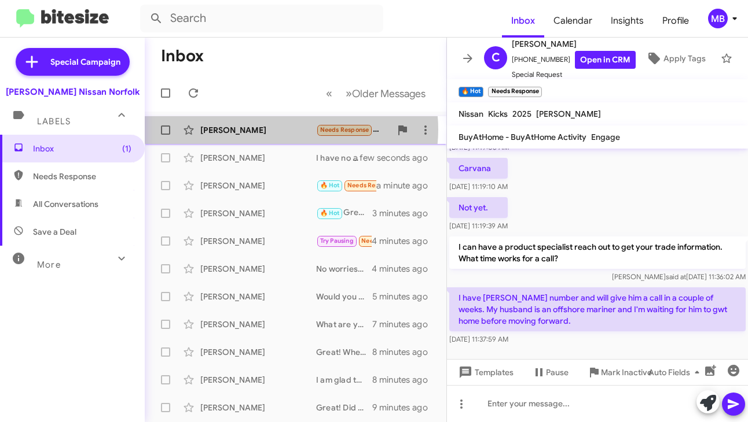
click at [291, 130] on div "[PERSON_NAME]" at bounding box center [258, 130] width 116 height 12
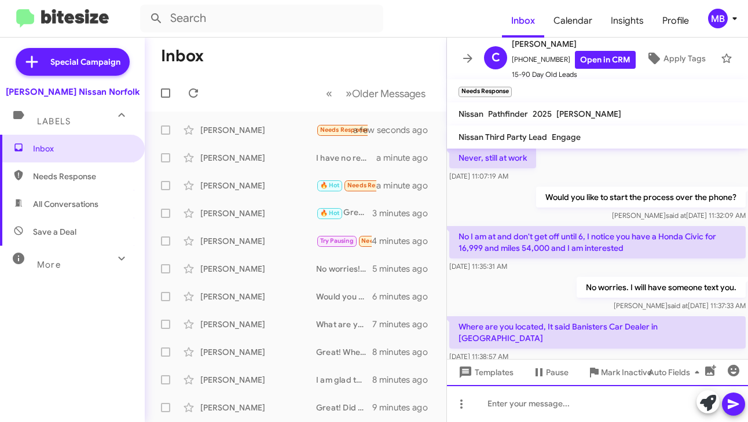
click at [522, 413] on div at bounding box center [597, 403] width 301 height 37
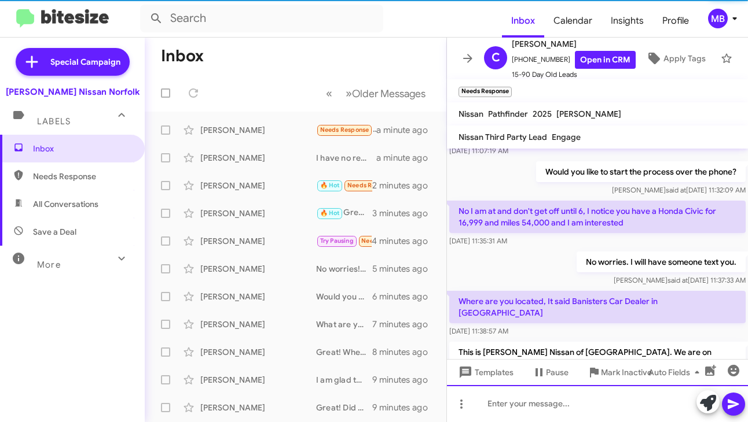
scroll to position [578, 0]
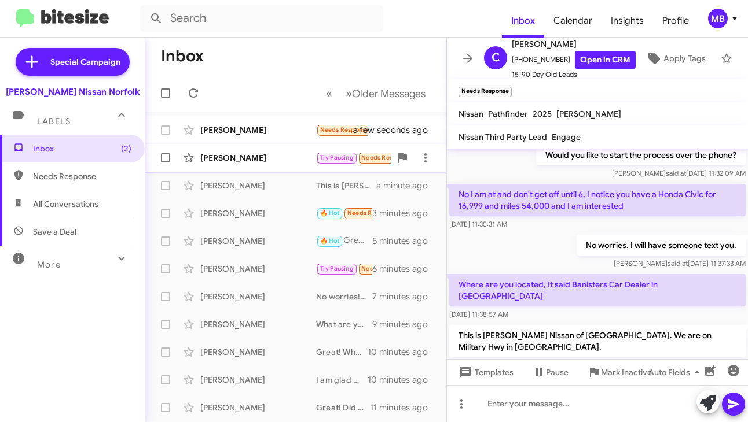
click at [336, 153] on small "Try Pausing" at bounding box center [336, 158] width 39 height 11
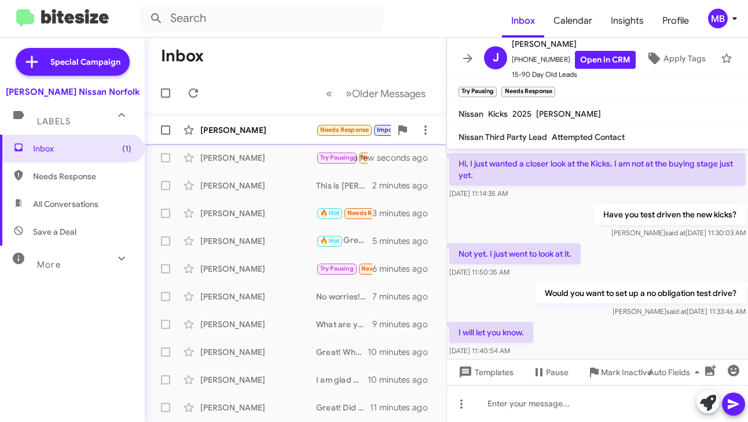
click at [305, 138] on div "[PERSON_NAME] Needs Response Important In [GEOGRAPHIC_DATA] a few seconds ago" at bounding box center [295, 130] width 283 height 23
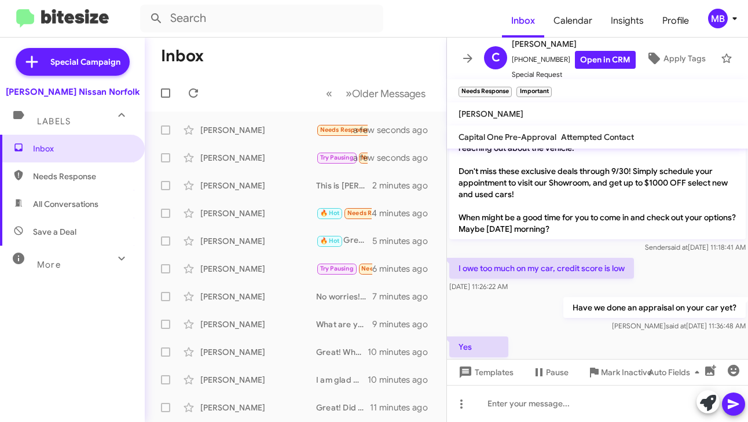
scroll to position [1386, 0]
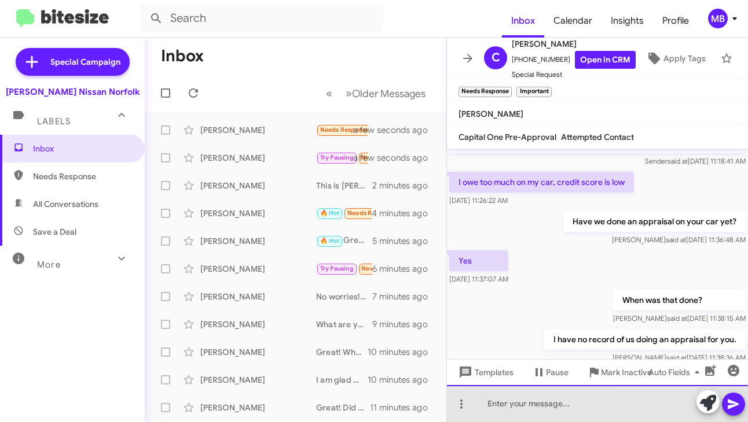
click at [533, 400] on div at bounding box center [597, 403] width 301 height 37
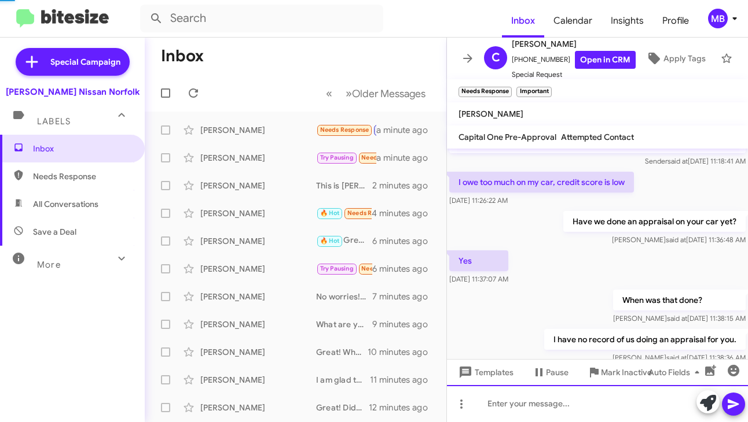
scroll to position [0, 0]
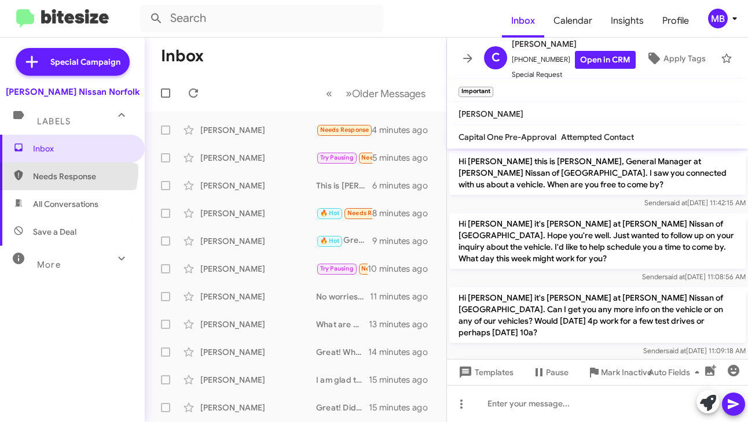
click at [55, 171] on span "Needs Response" at bounding box center [82, 177] width 98 height 12
type input "in:needs-response"
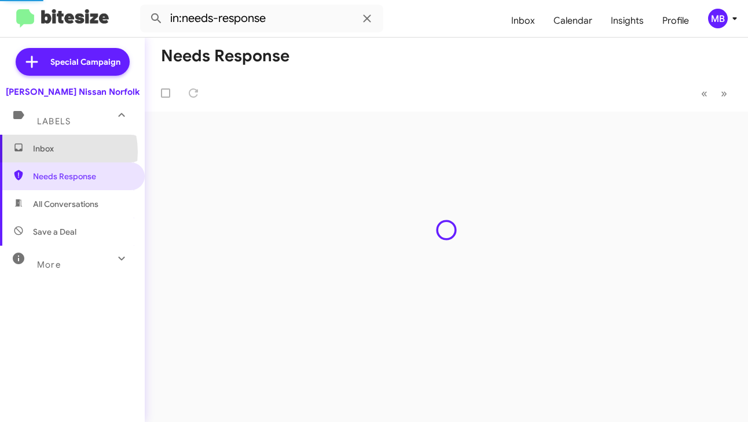
click at [49, 152] on span "Inbox" at bounding box center [82, 149] width 98 height 12
